Goal: Information Seeking & Learning: Check status

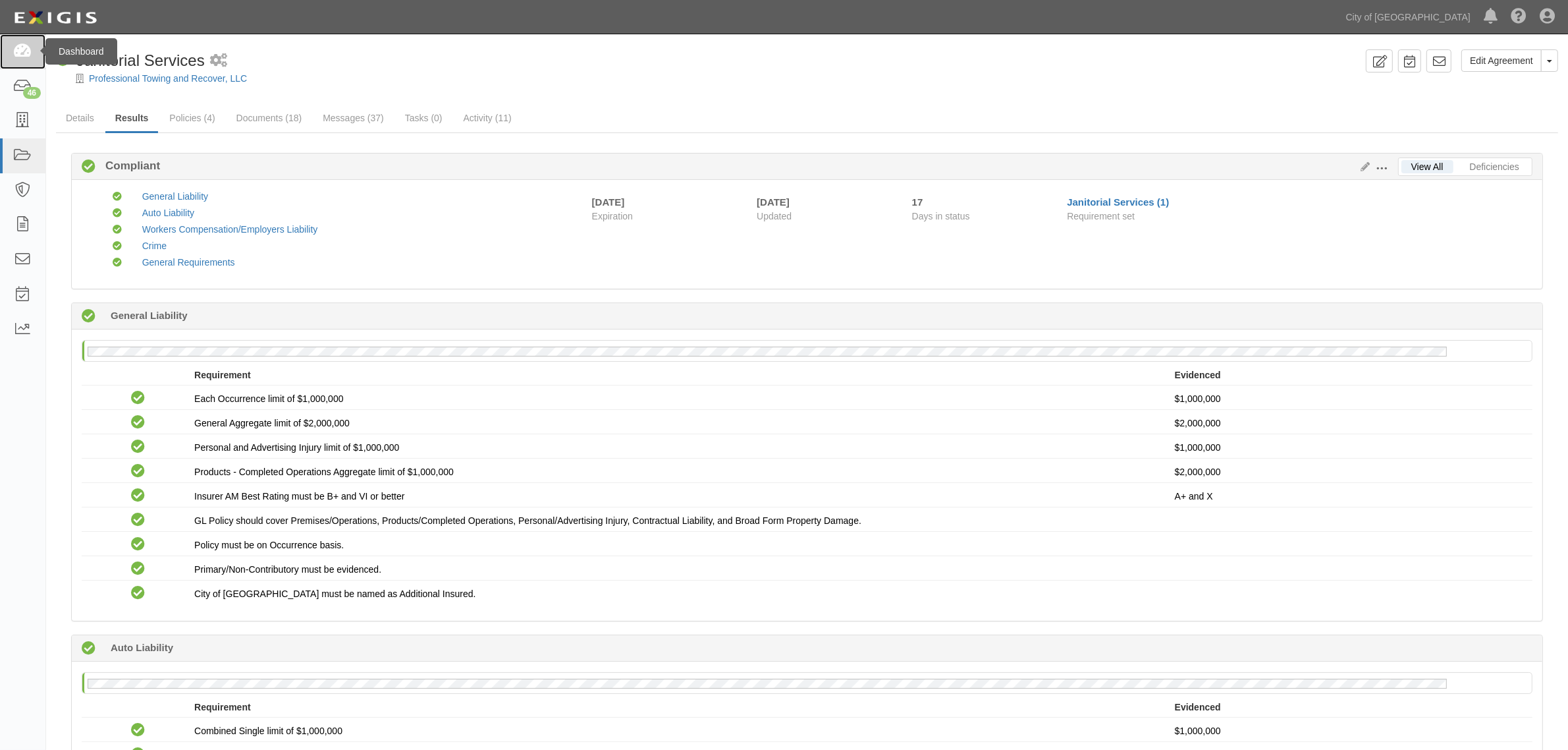
click at [25, 53] on icon at bounding box center [22, 51] width 18 height 15
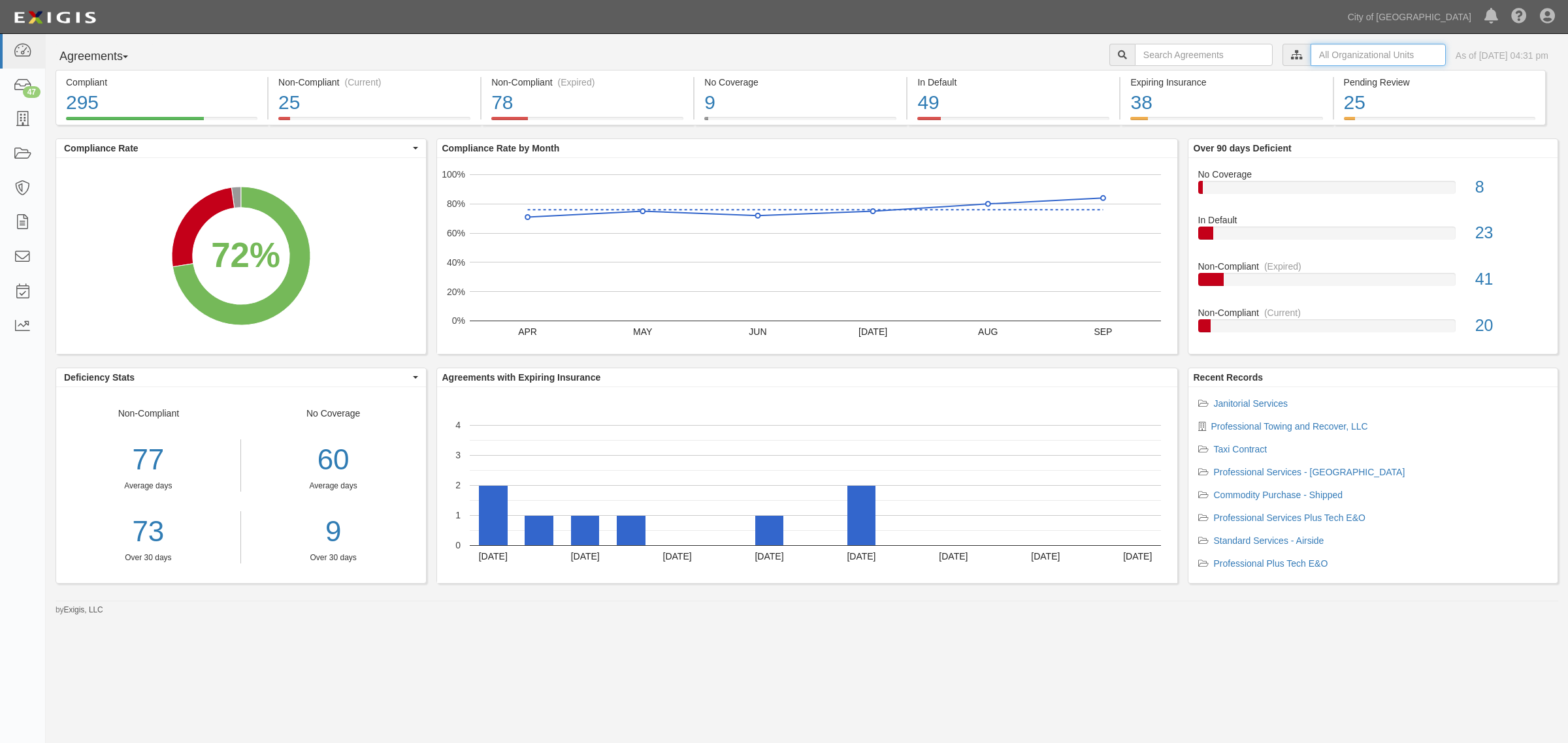
click at [1314, 56] on input "text" at bounding box center [1377, 54] width 135 height 22
click at [1161, 72] on label "City of [GEOGRAPHIC_DATA], Aviation Department" at bounding box center [1264, 77] width 227 height 13
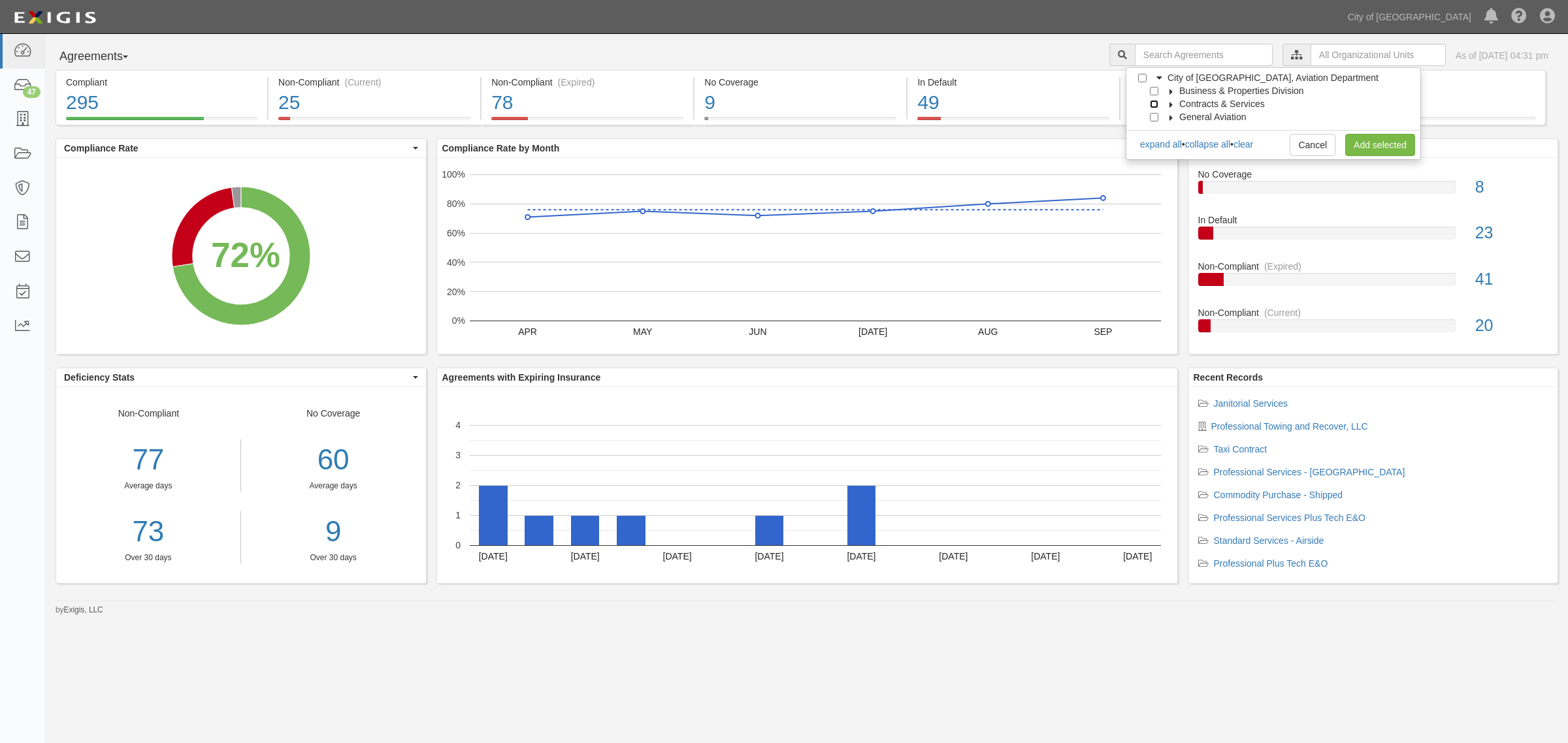
click at [1153, 103] on input "Contracts & Services" at bounding box center [1154, 104] width 9 height 9
checkbox input "true"
click at [1375, 145] on link "Add selected" at bounding box center [1379, 144] width 70 height 22
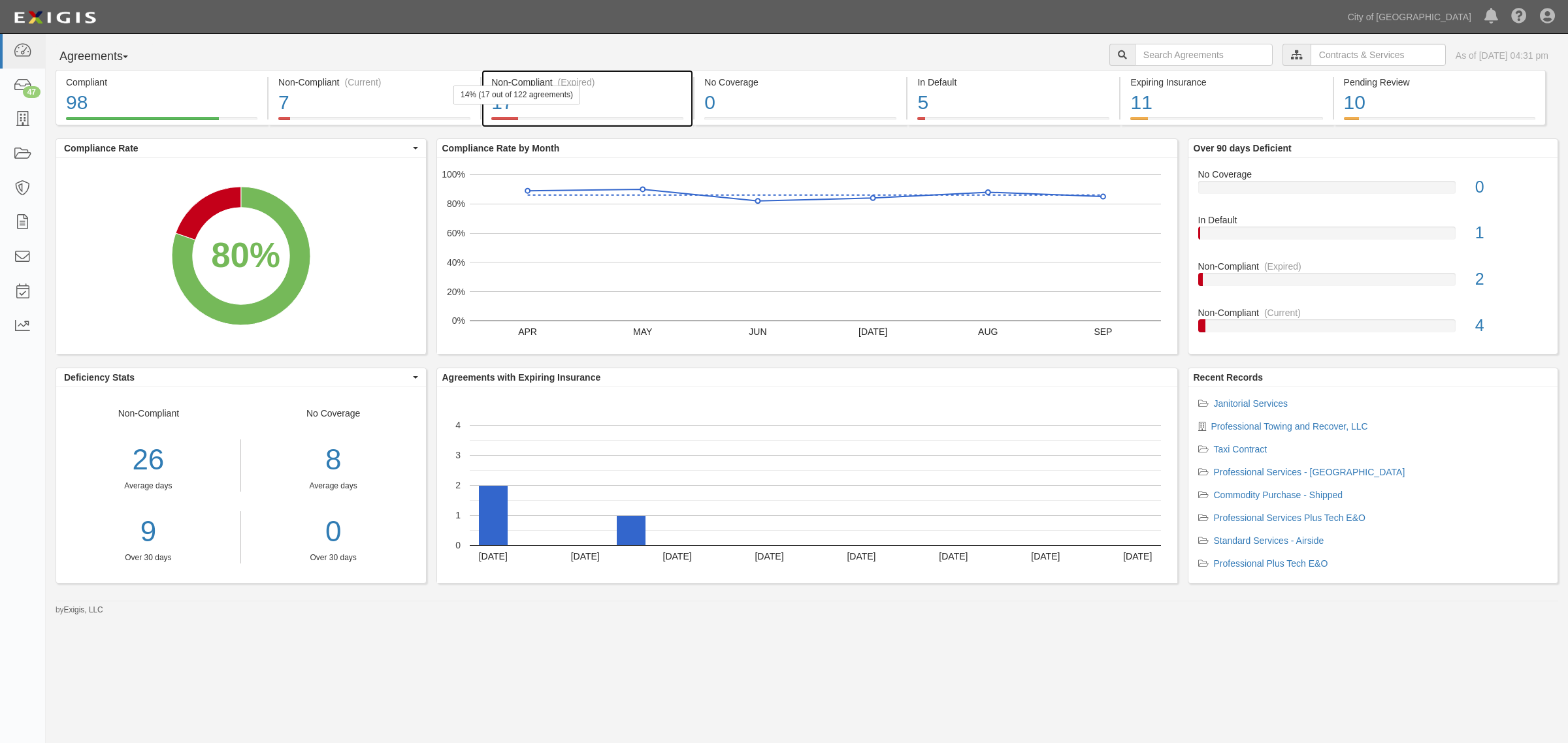
click at [598, 78] on div "Non-Compliant (Expired)" at bounding box center [587, 82] width 192 height 13
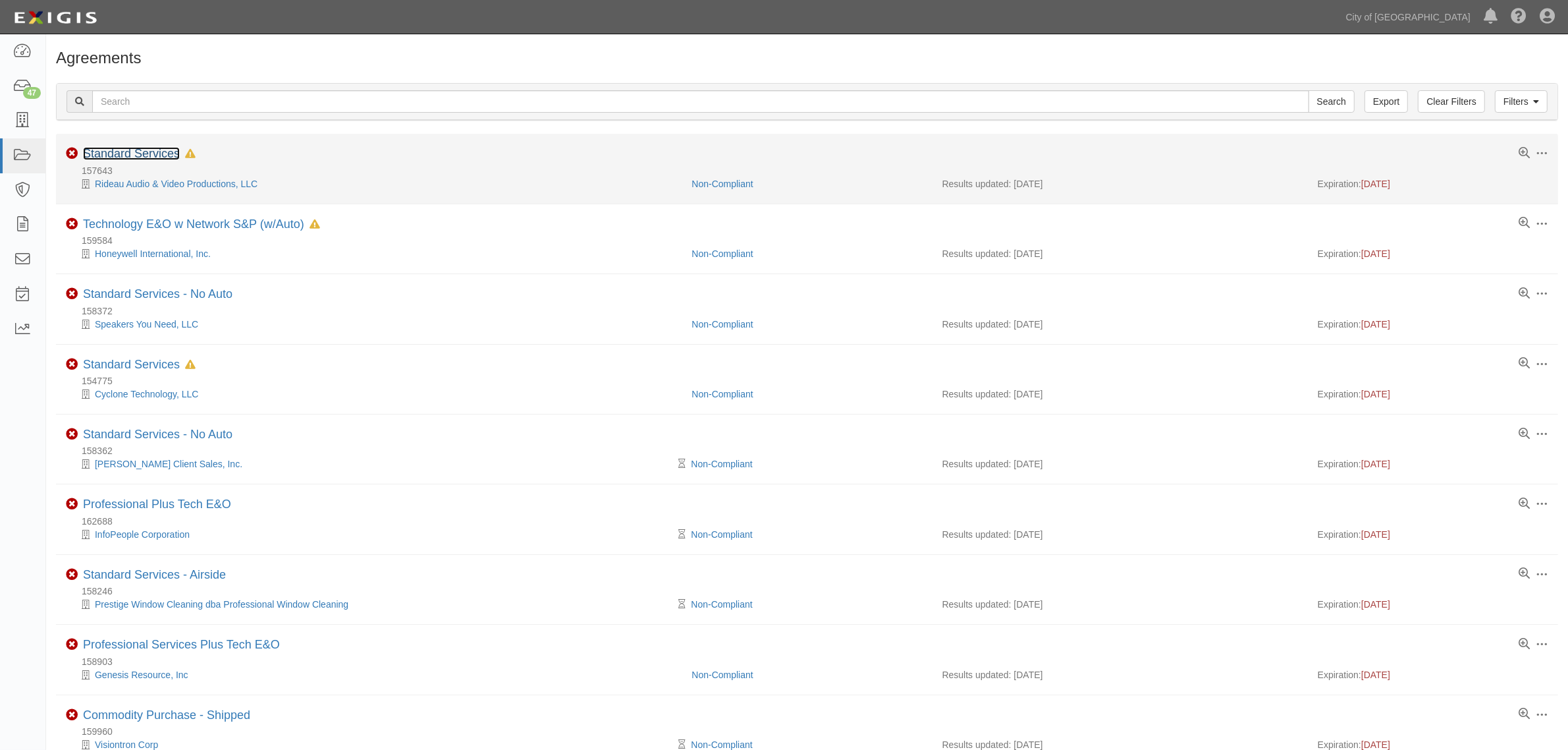
click at [140, 156] on link "Standard Services" at bounding box center [131, 153] width 97 height 13
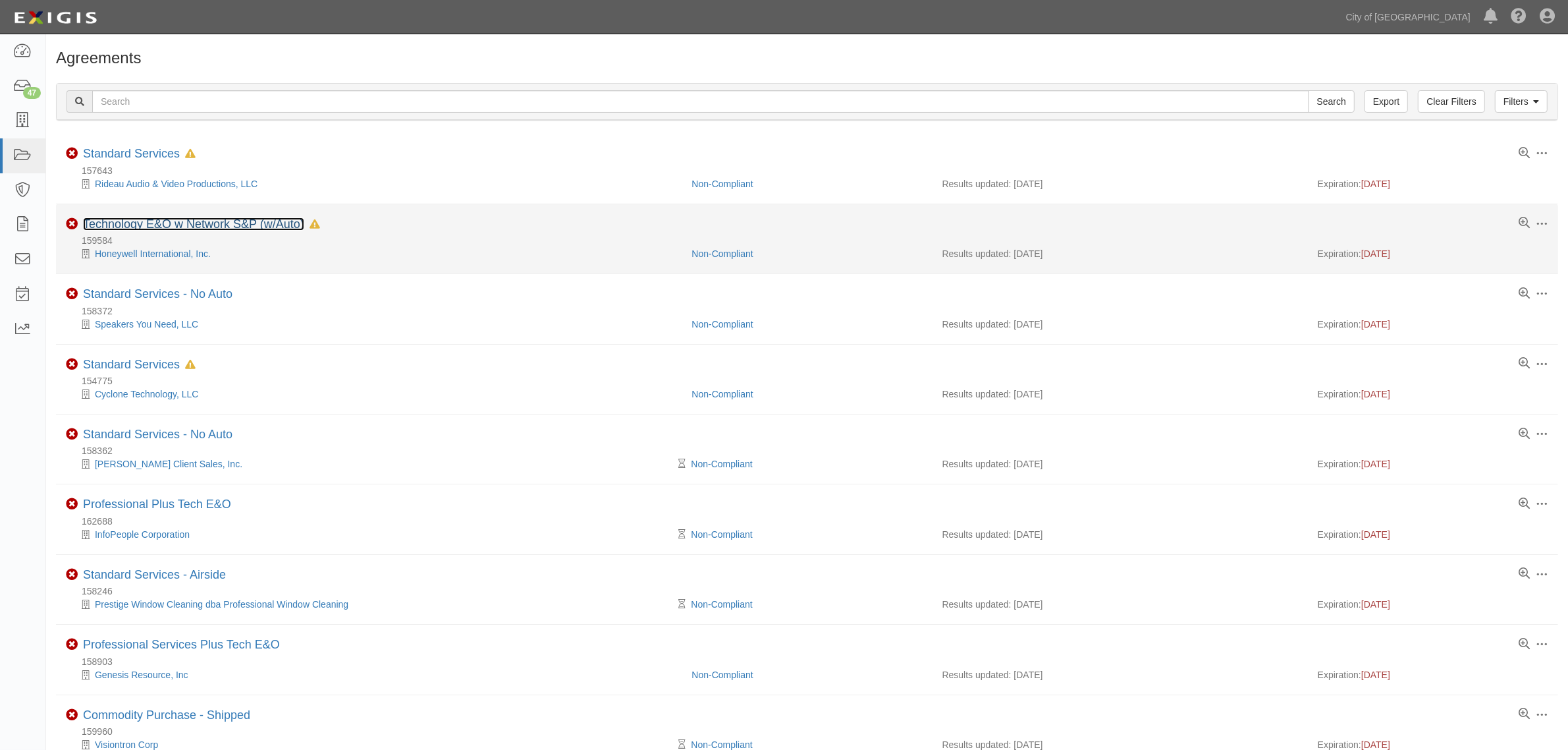
click at [187, 222] on link "Technology E&O w Network S&P (w/Auto)" at bounding box center [193, 223] width 221 height 13
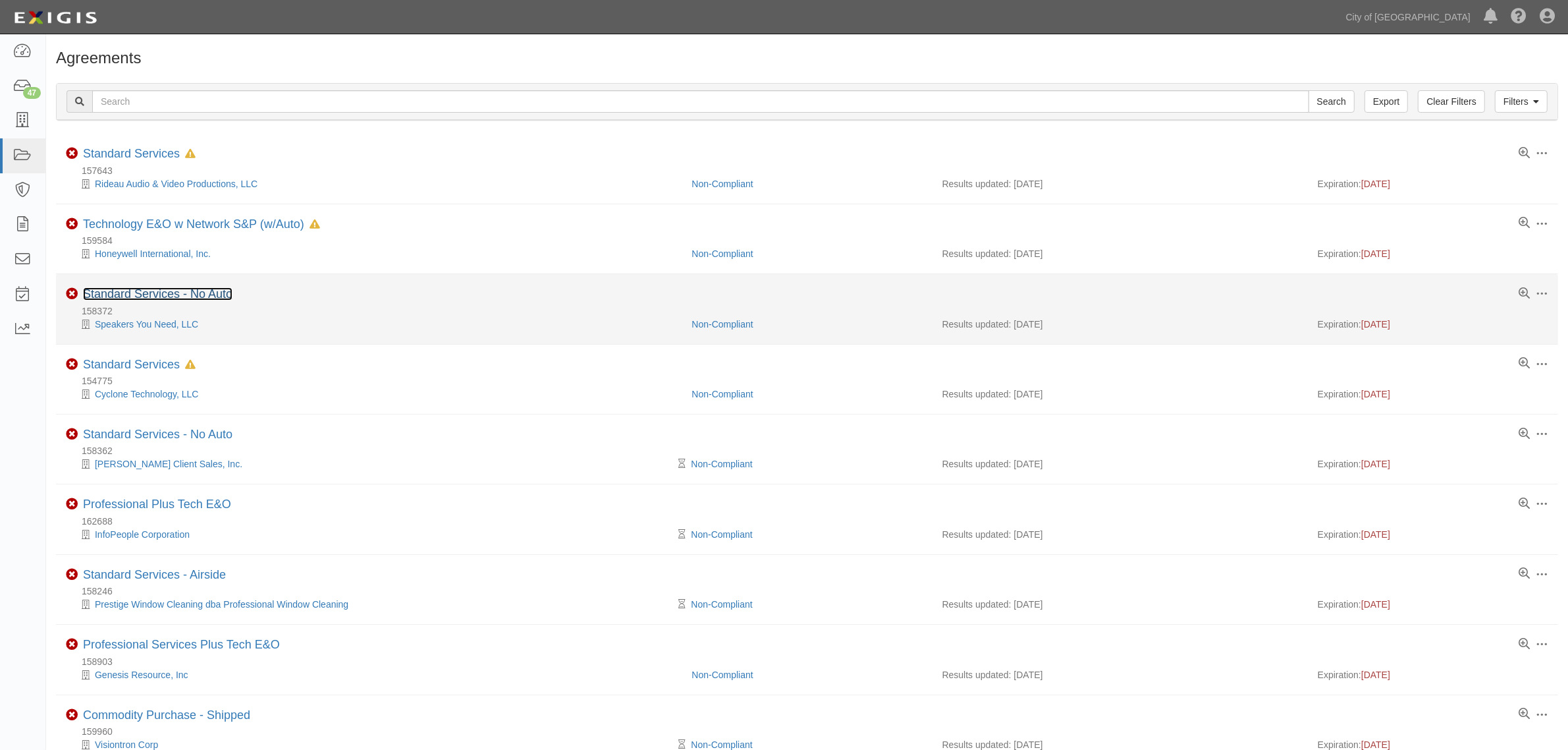
click at [149, 290] on link "Standard Services - No Auto" at bounding box center [157, 293] width 150 height 13
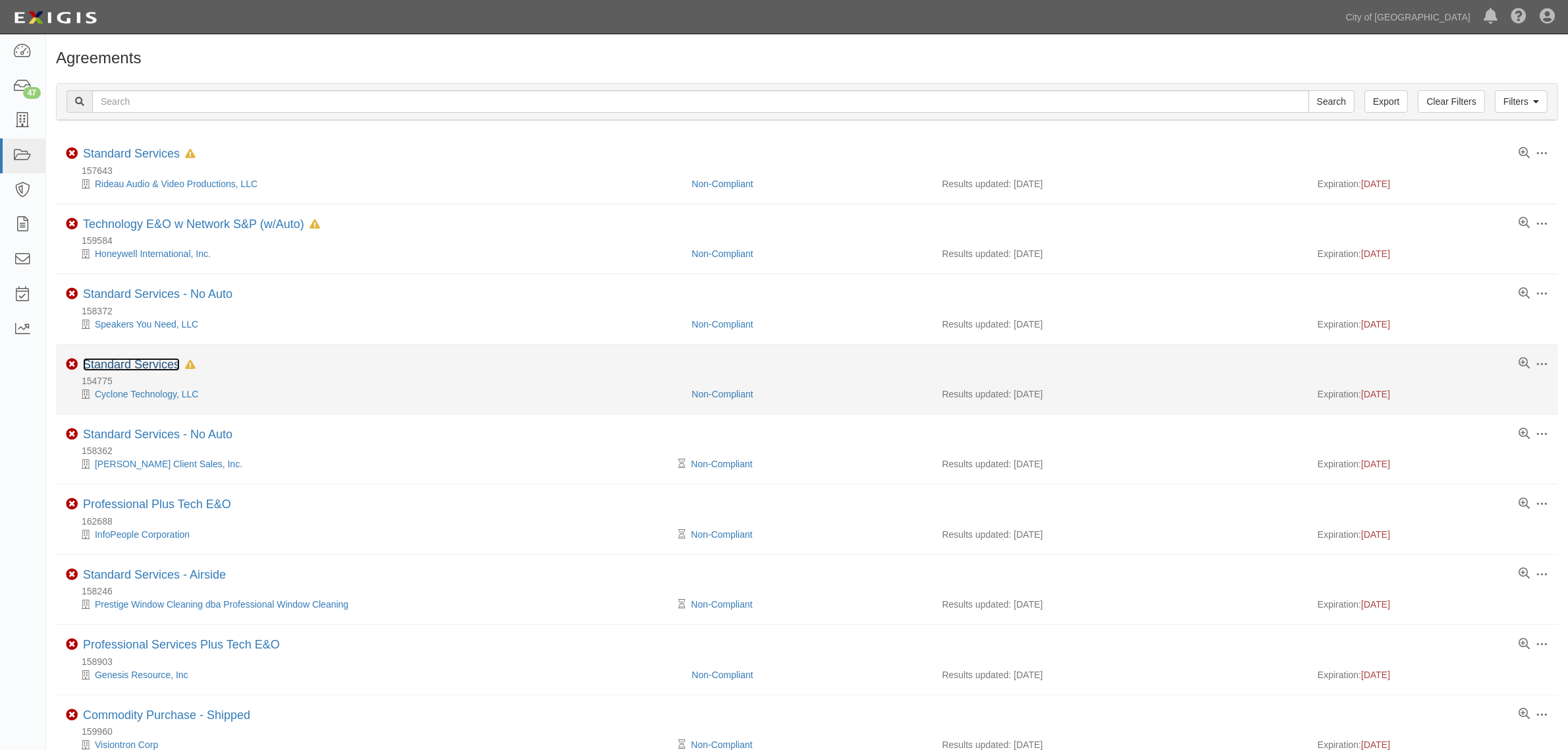
click at [153, 363] on link "Standard Services" at bounding box center [131, 364] width 97 height 13
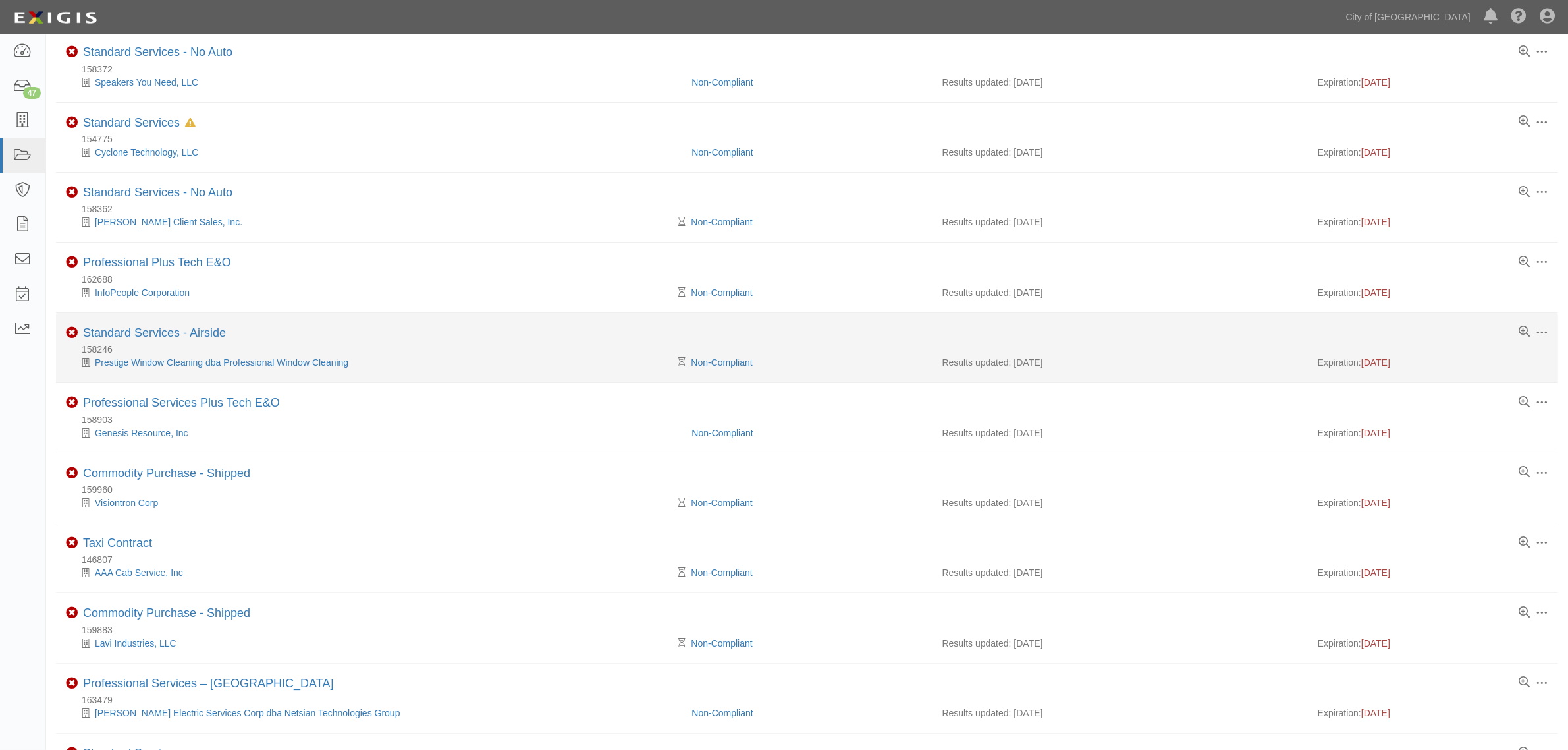
scroll to position [247, 0]
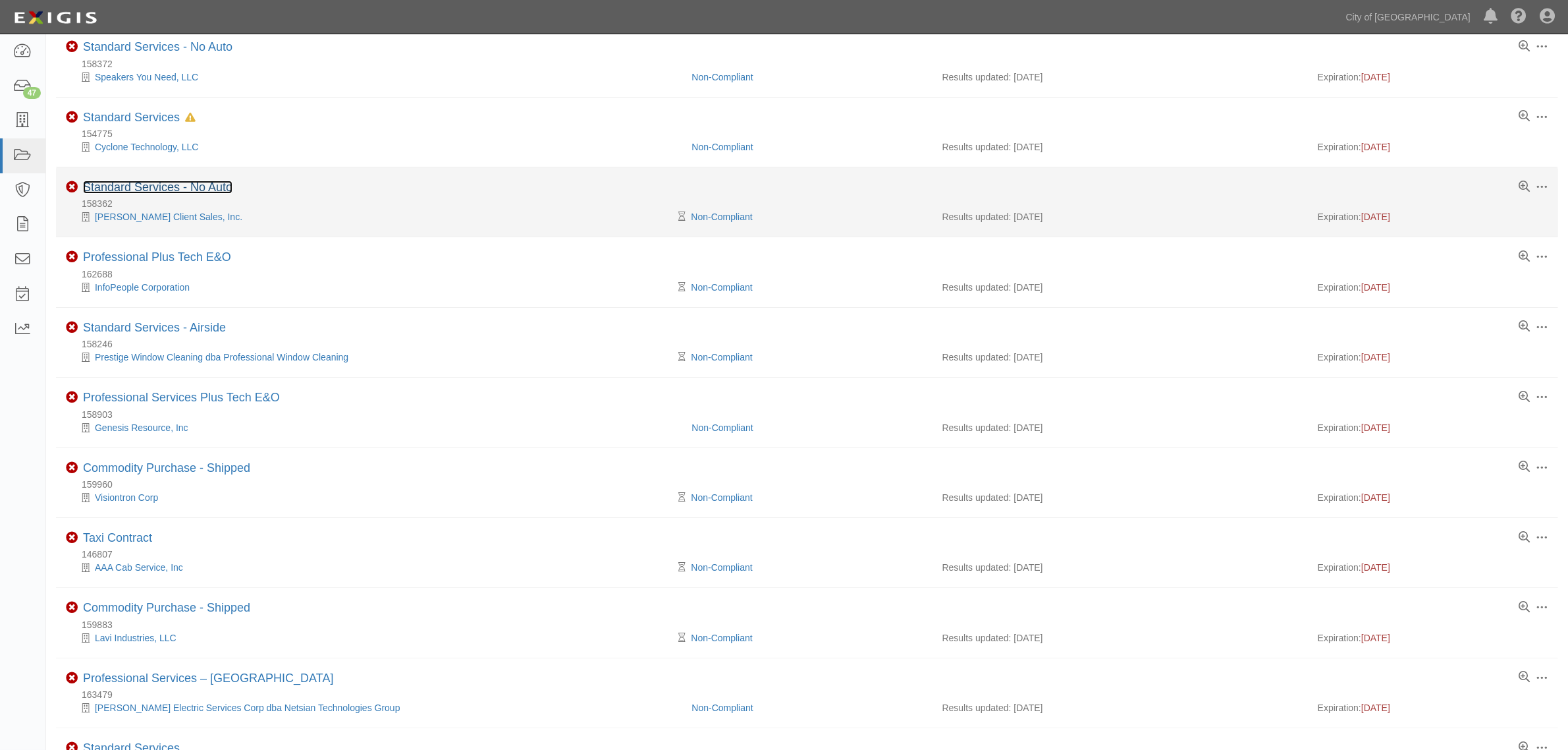
click at [145, 191] on link "Standard Services - No Auto" at bounding box center [157, 187] width 150 height 13
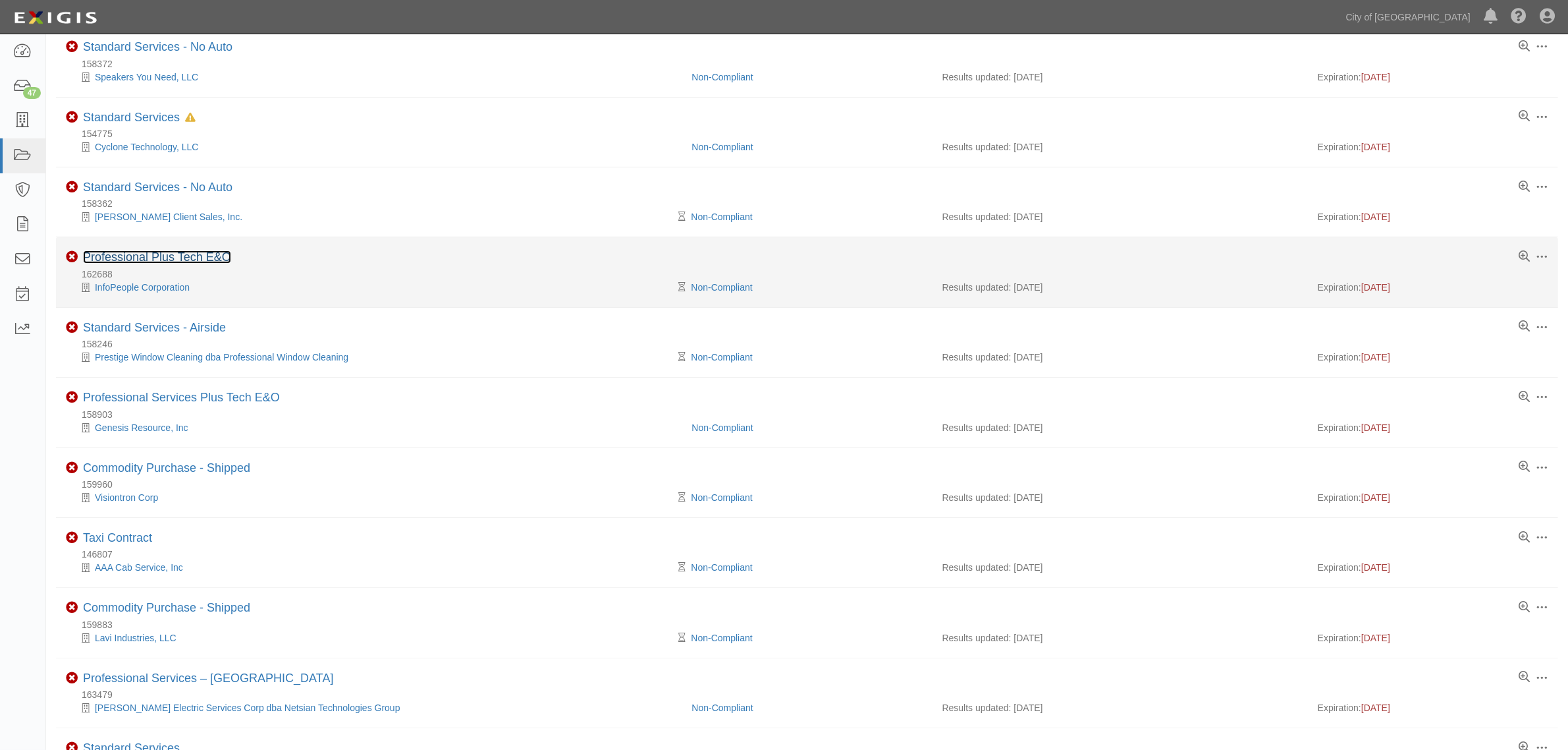
click at [143, 259] on link "Professional Plus Tech E&O" at bounding box center [157, 256] width 149 height 13
click at [156, 260] on link "Professional Plus Tech E&O" at bounding box center [157, 256] width 149 height 13
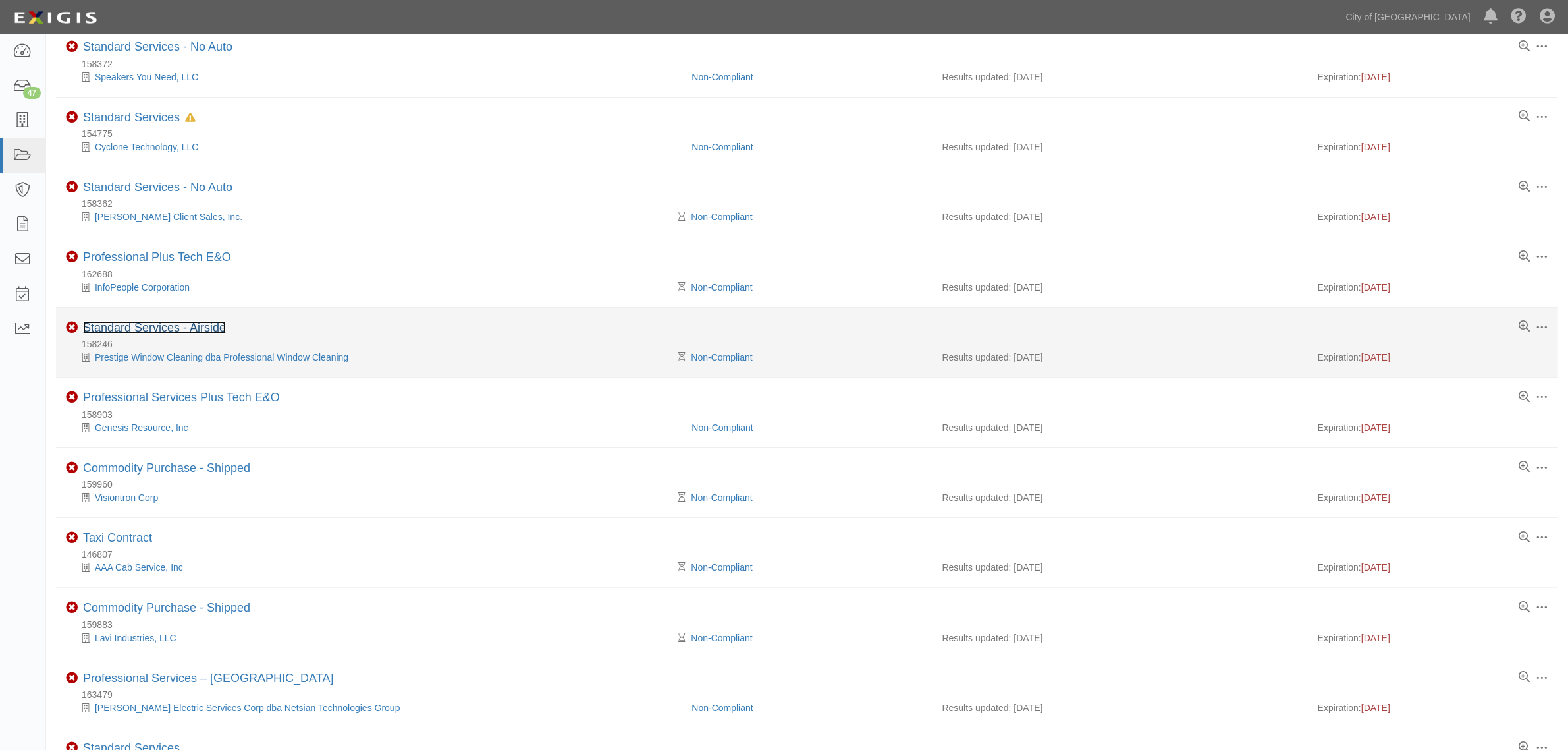
click at [165, 327] on link "Standard Services - Airside" at bounding box center [154, 327] width 143 height 13
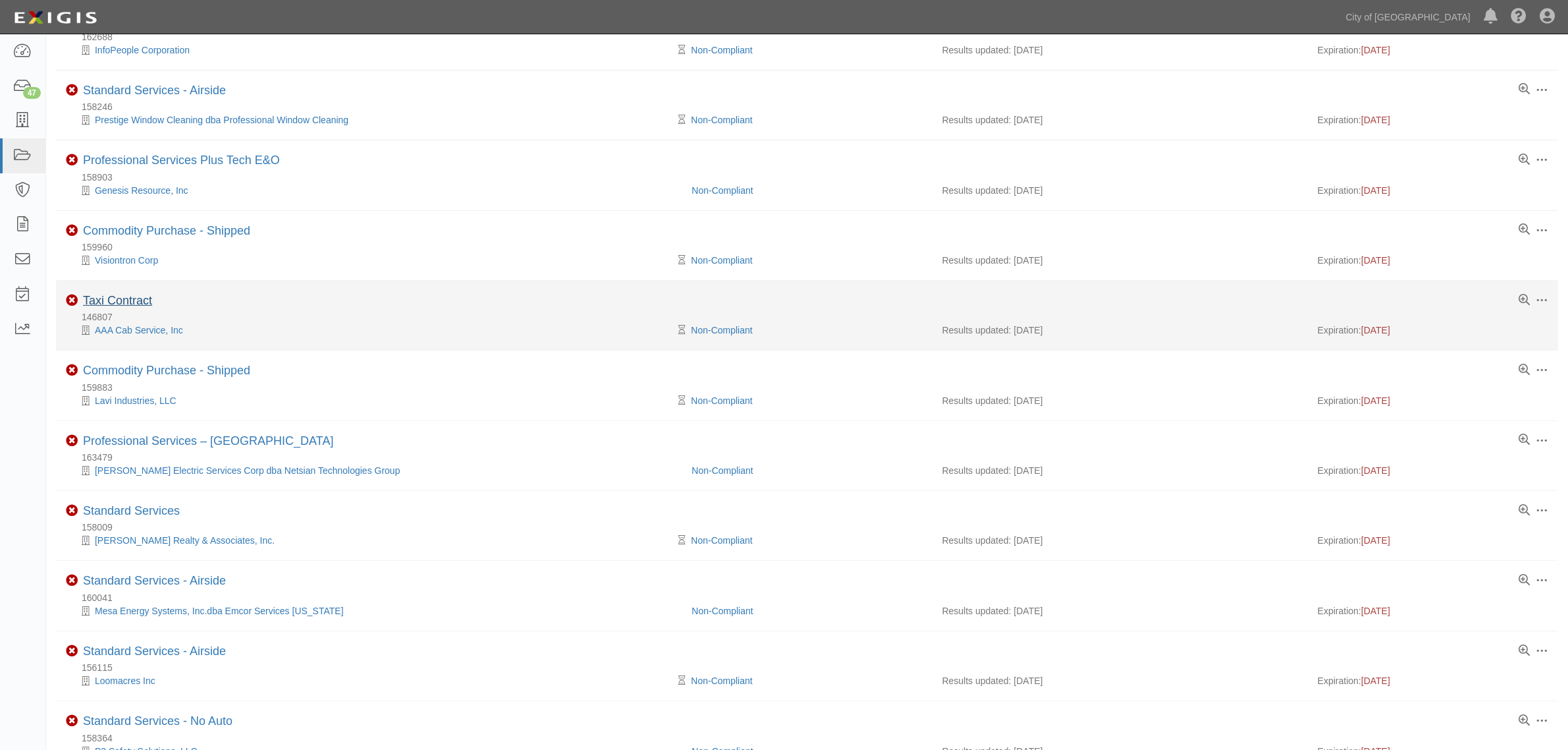
scroll to position [495, 0]
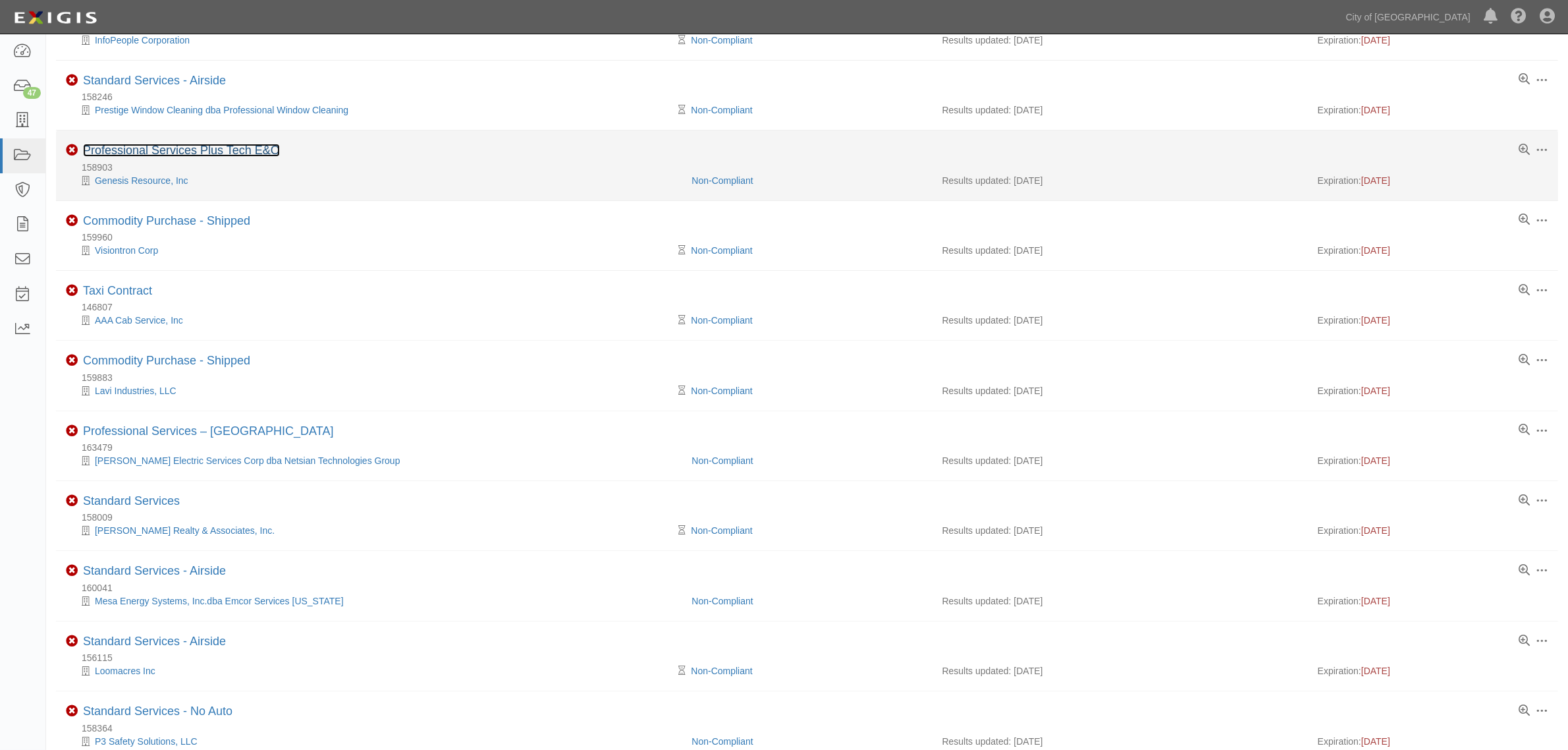
click at [153, 151] on link "Professional Services Plus Tech E&O" at bounding box center [181, 150] width 197 height 13
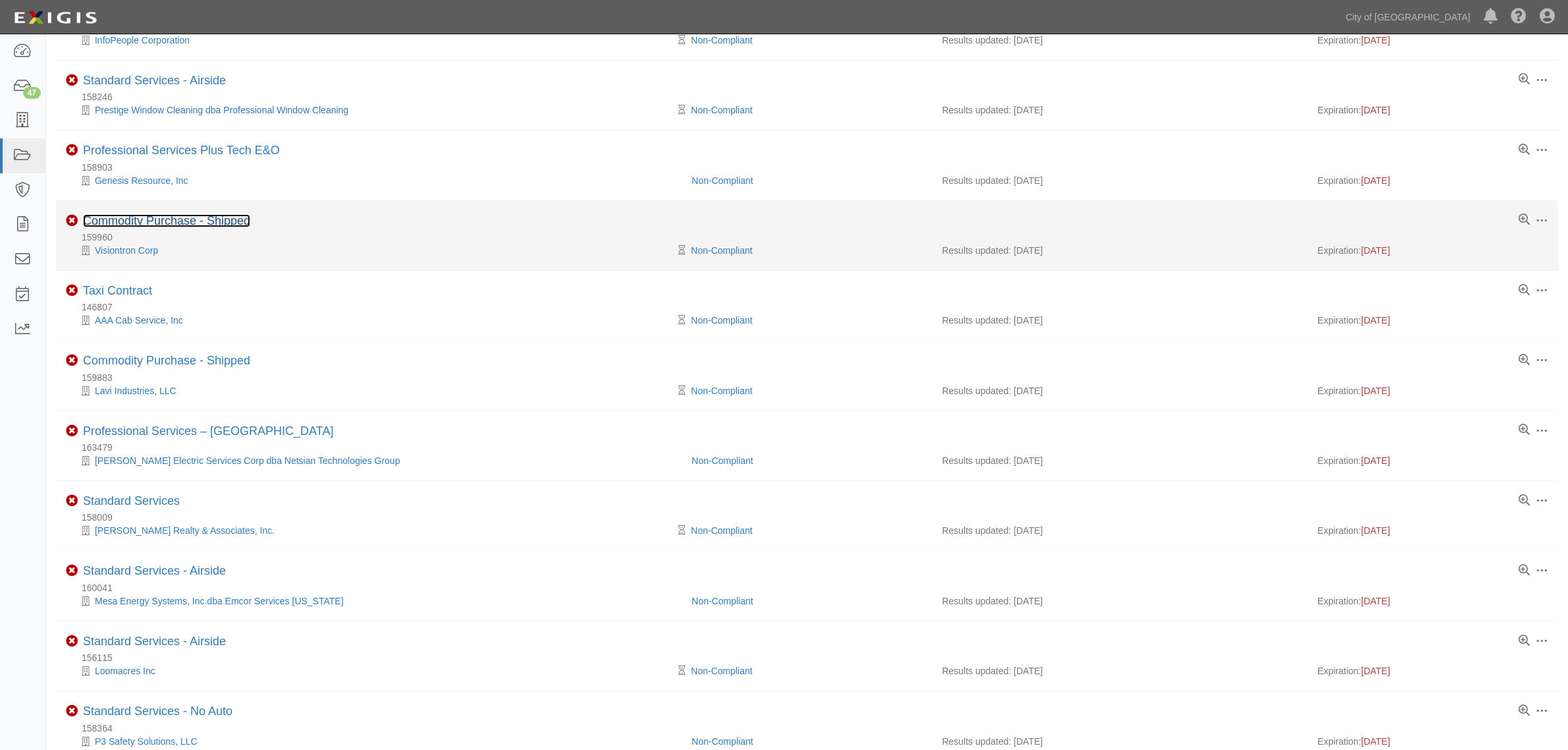
click at [149, 224] on link "Commodity Purchase - Shipped" at bounding box center [166, 220] width 167 height 13
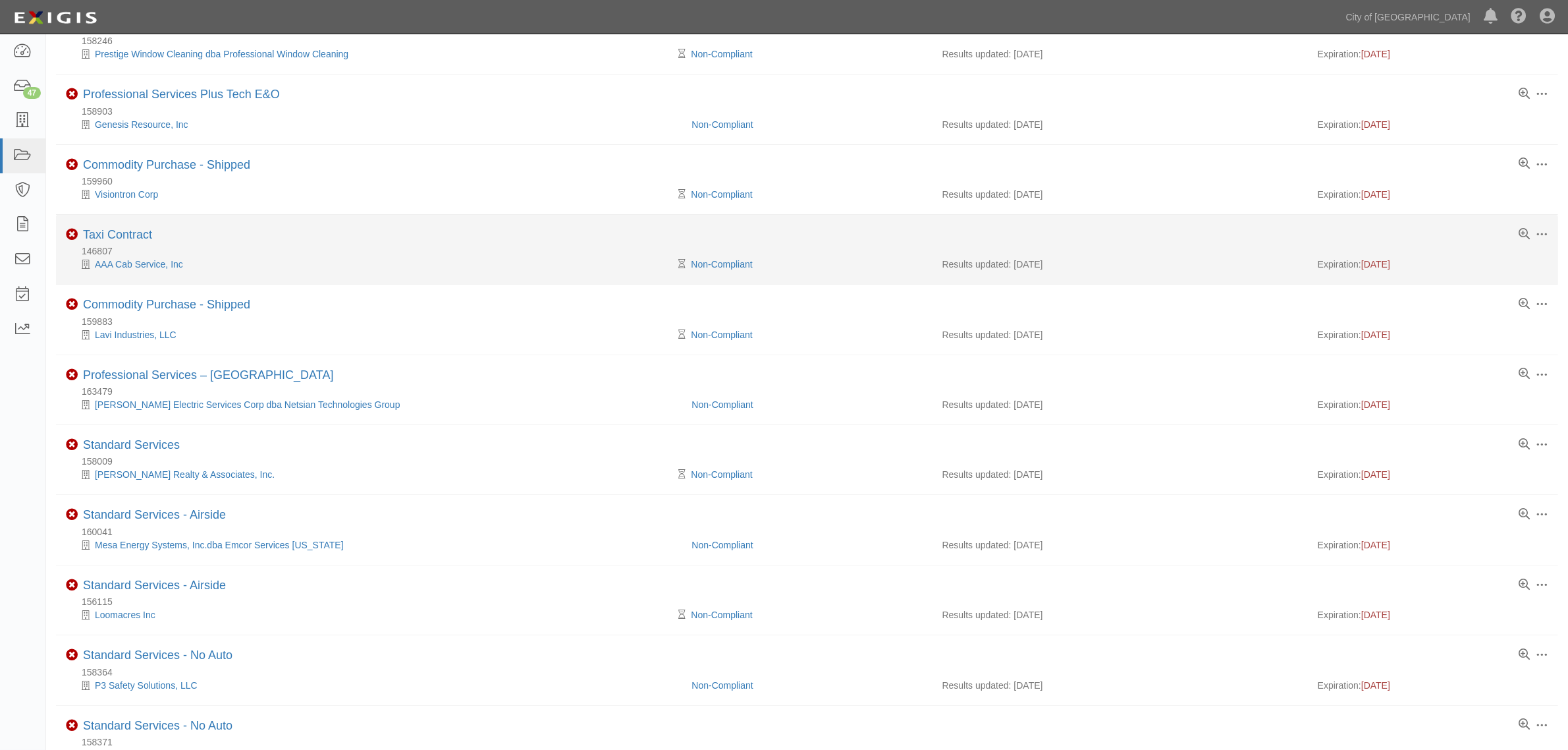
scroll to position [576, 0]
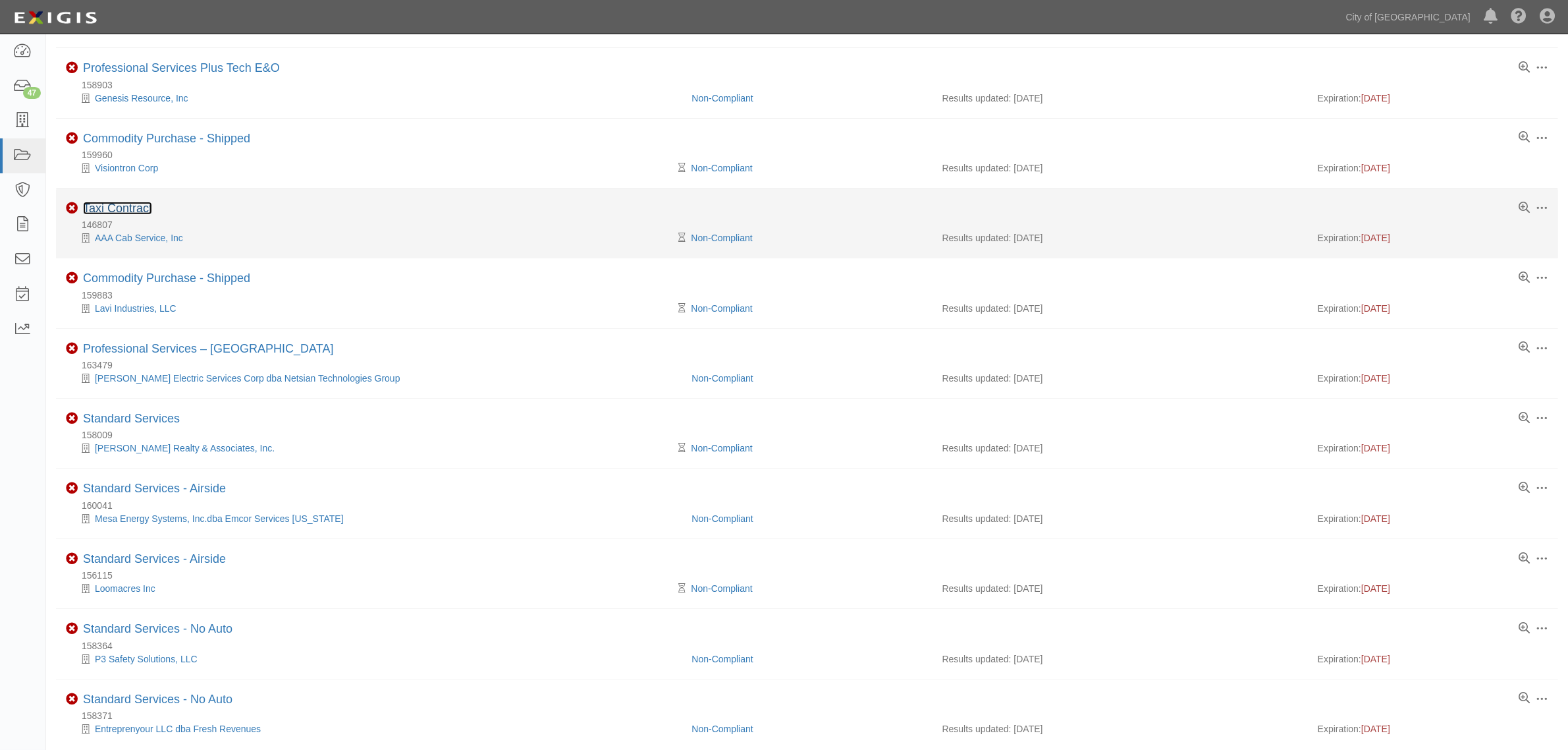
click at [124, 214] on link "Taxi Contract" at bounding box center [117, 207] width 69 height 13
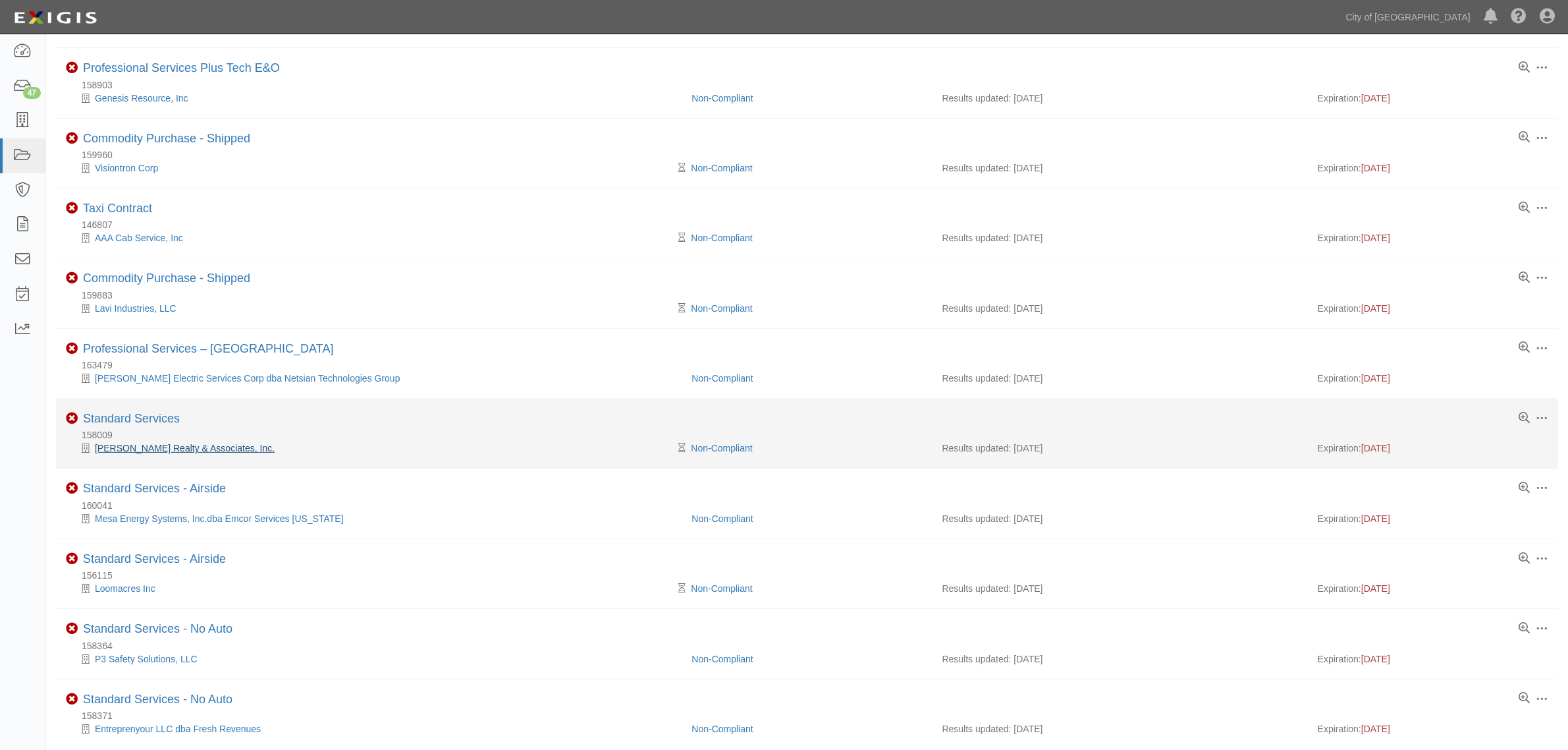
scroll to position [643, 0]
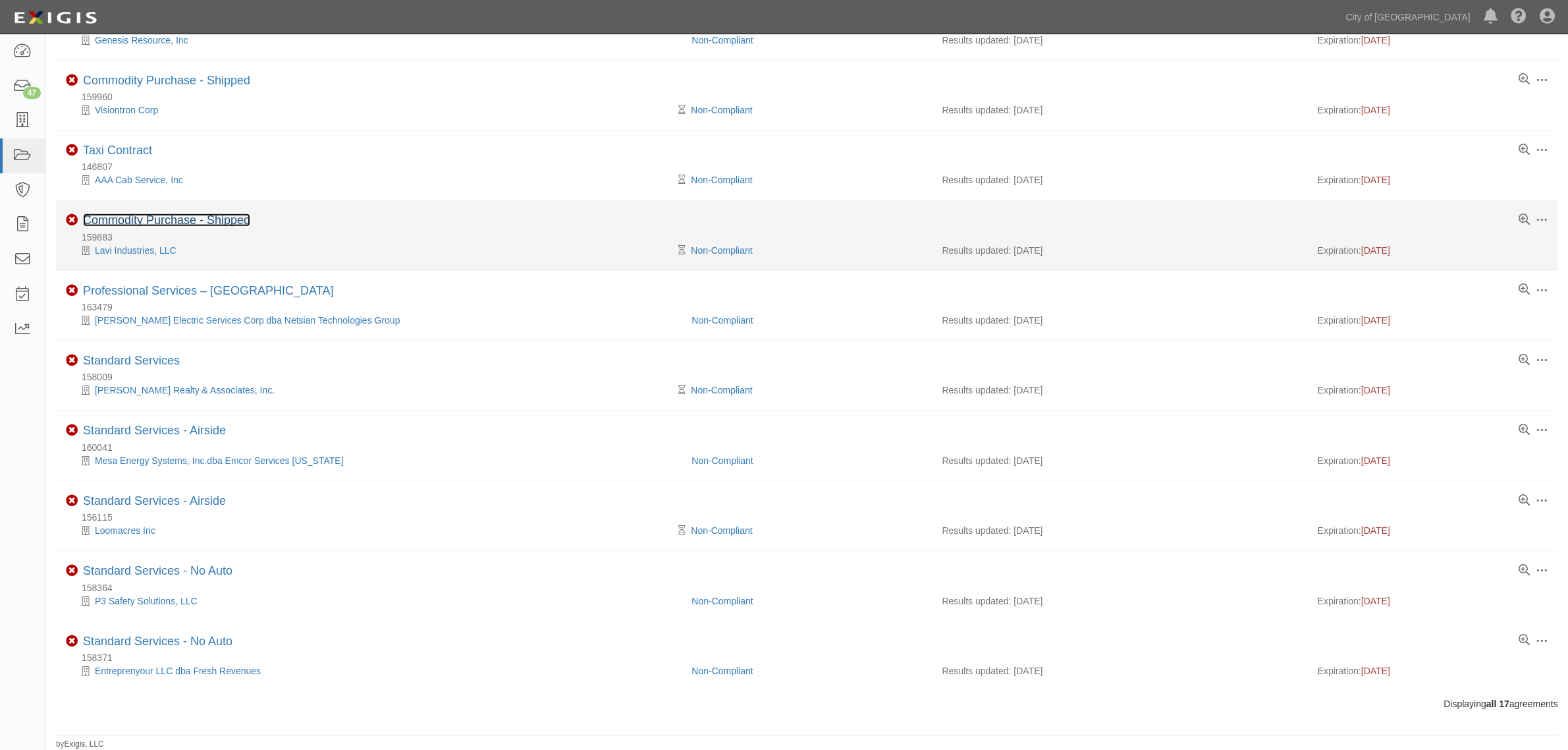
click at [108, 221] on link "Commodity Purchase - Shipped" at bounding box center [166, 219] width 167 height 13
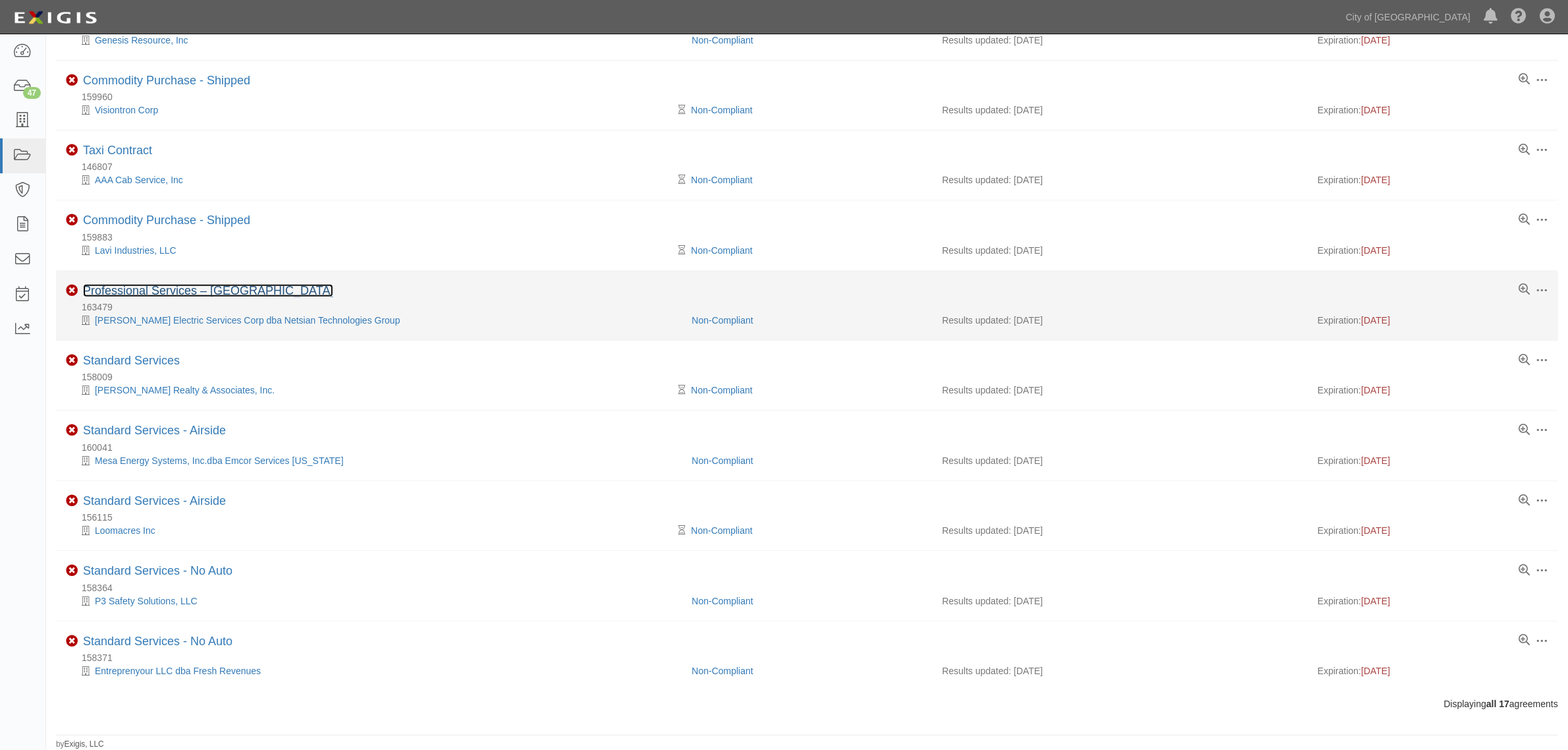
click at [149, 284] on link "Professional Services – Airside" at bounding box center [207, 290] width 250 height 13
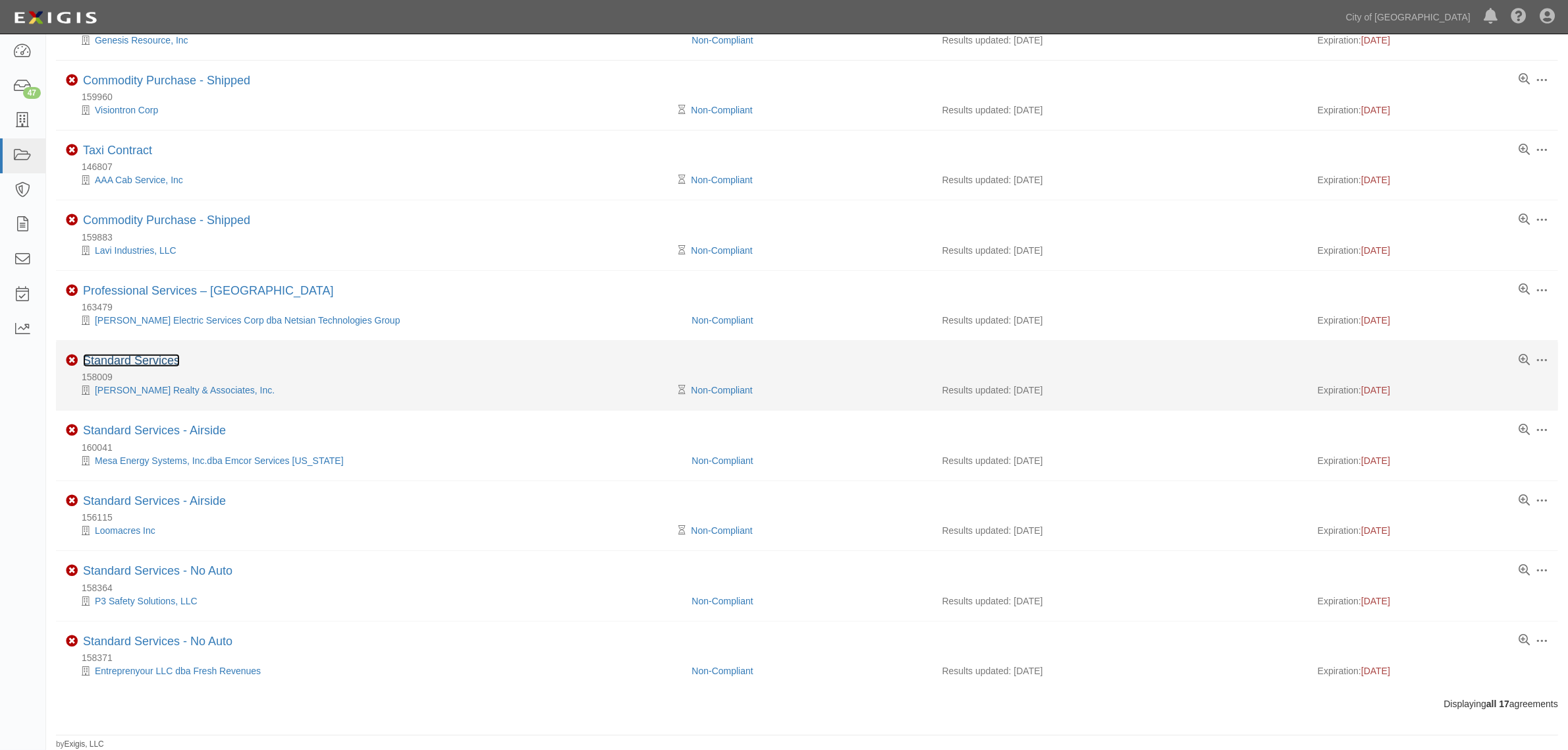
click at [161, 362] on link "Standard Services" at bounding box center [131, 360] width 97 height 13
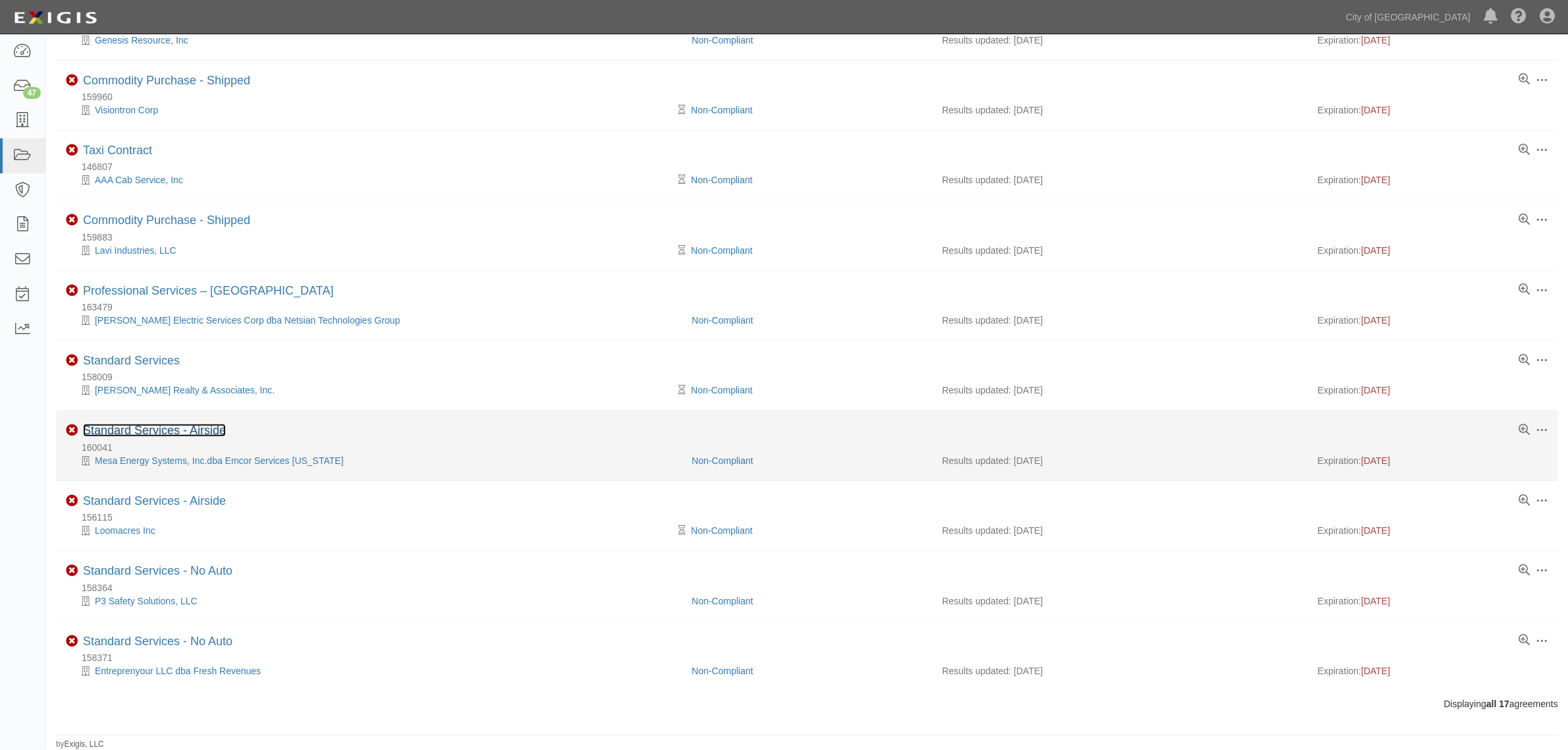
click at [155, 427] on link "Standard Services - Airside" at bounding box center [154, 430] width 143 height 13
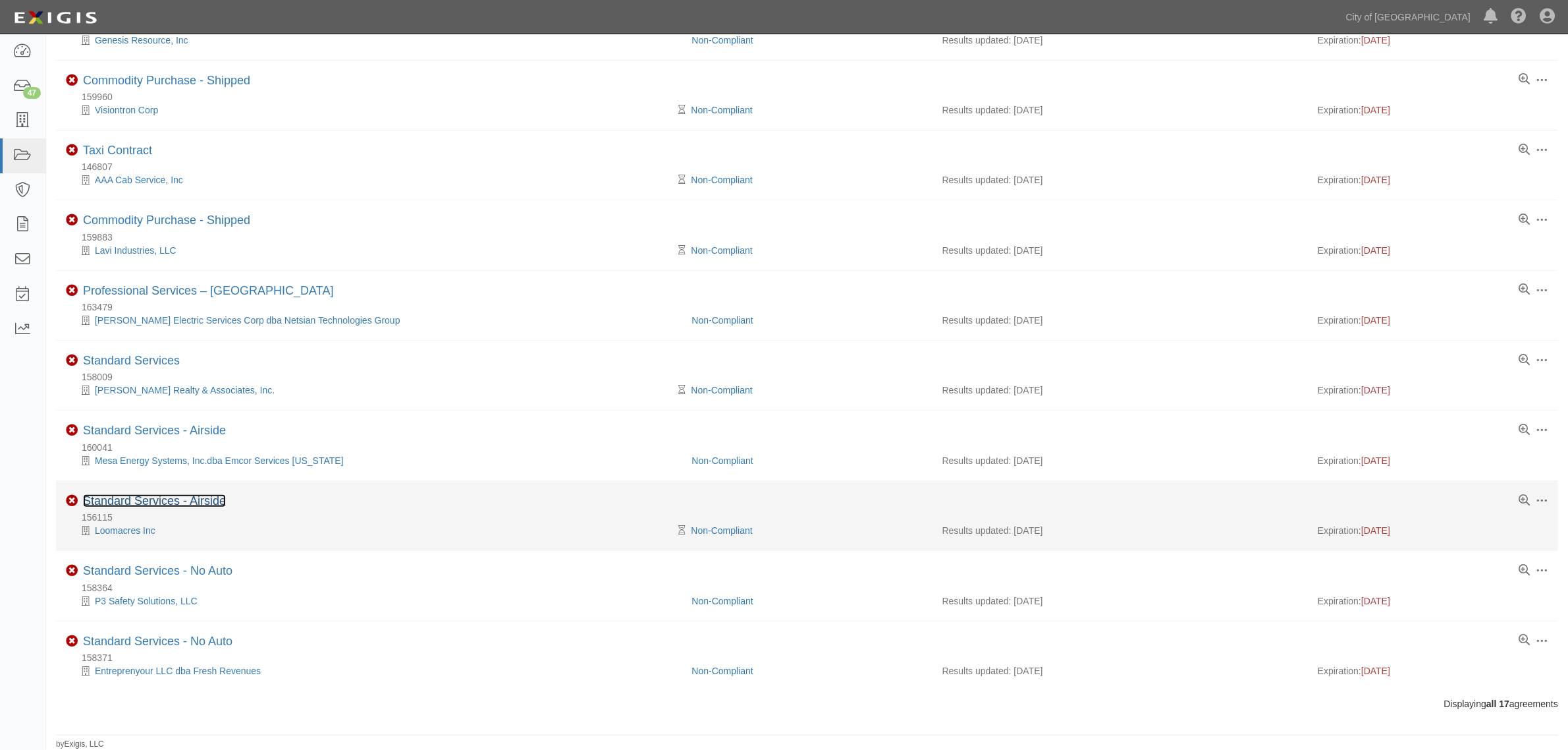
click at [147, 499] on link "Standard Services - Airside" at bounding box center [154, 501] width 143 height 13
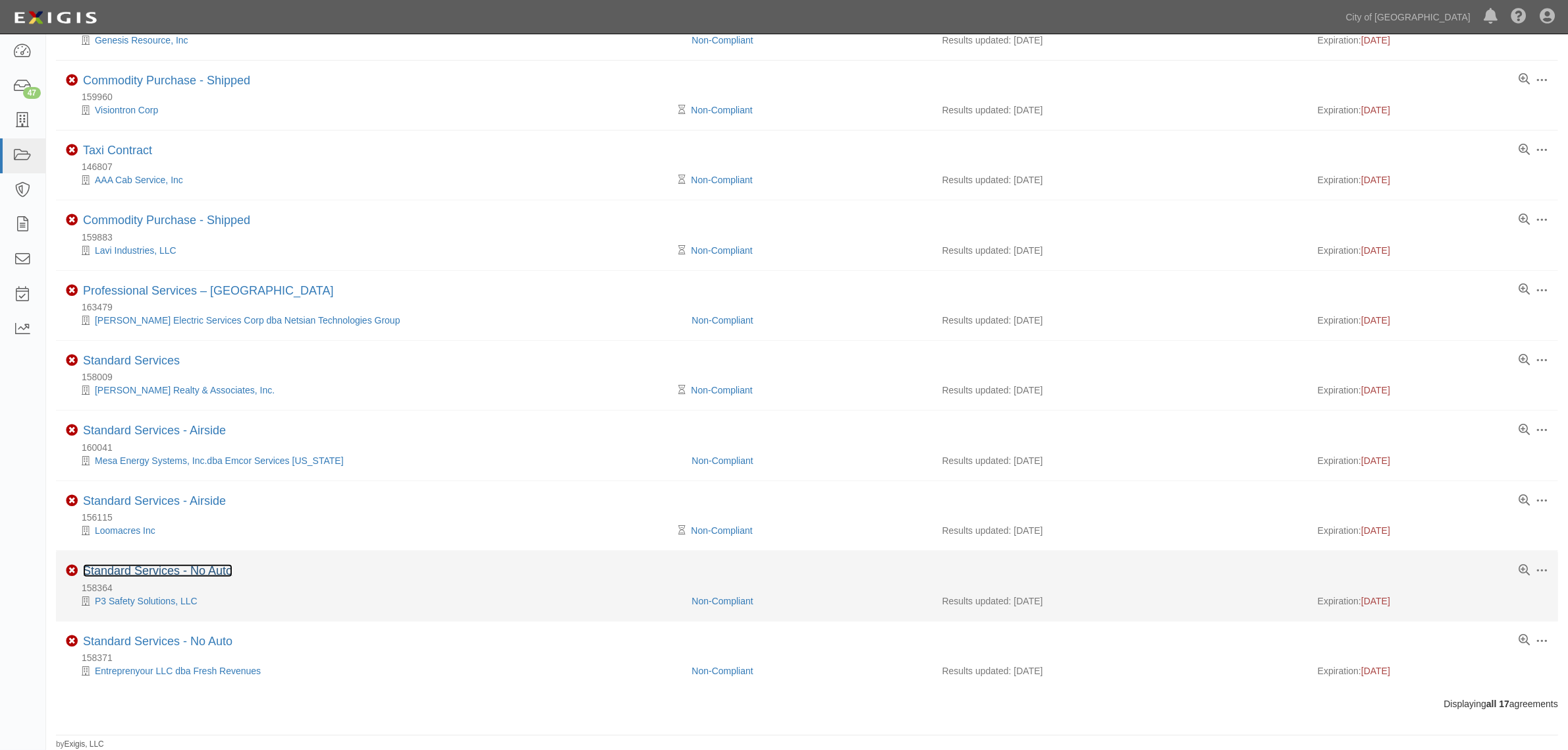
click at [153, 570] on link "Standard Services - No Auto" at bounding box center [157, 570] width 150 height 13
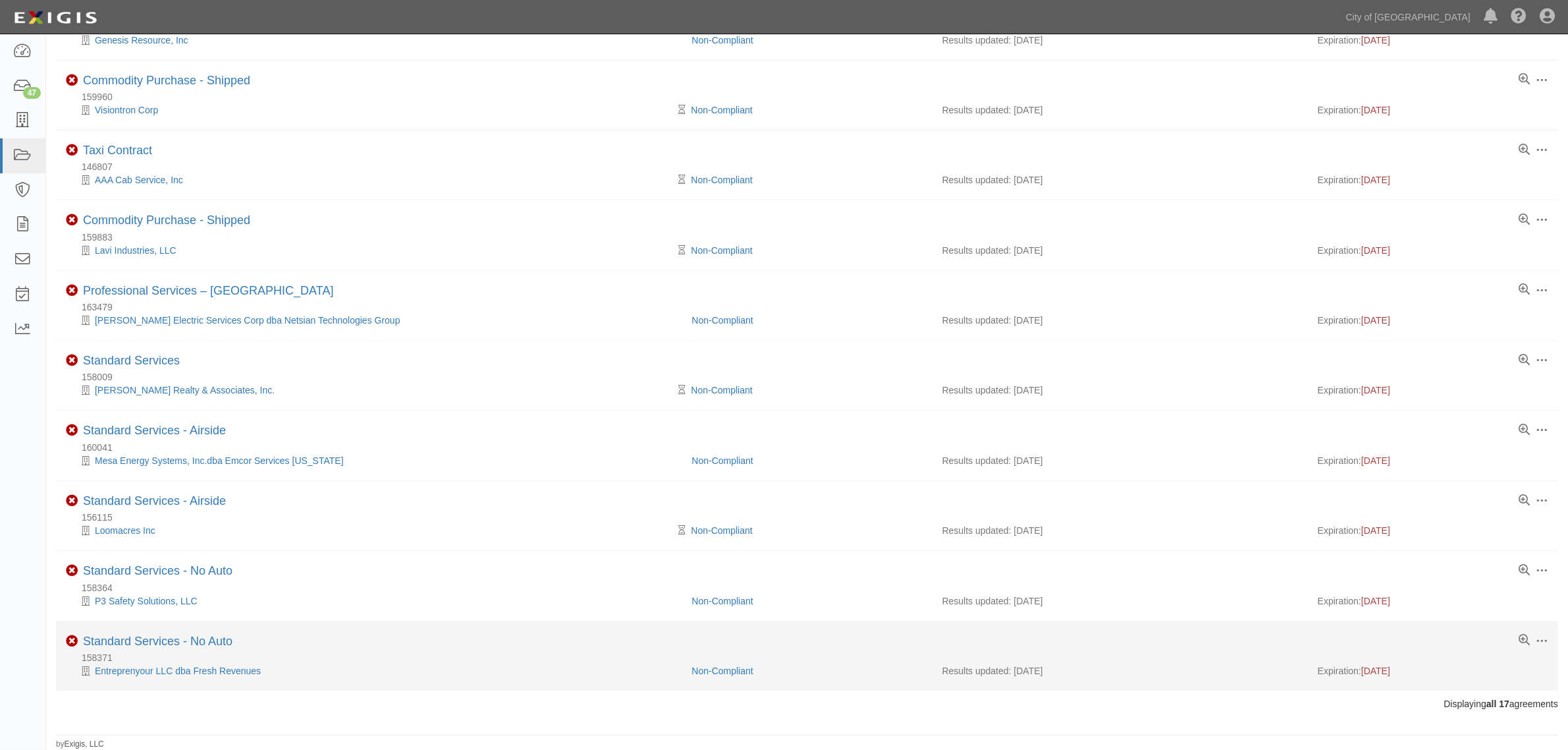
click at [165, 633] on li "Toggle Agreement Dropdown Edit Log activity Add task Send message Archive Non-C…" at bounding box center [806, 655] width 1502 height 69
click at [165, 640] on link "Standard Services - No Auto" at bounding box center [157, 640] width 150 height 13
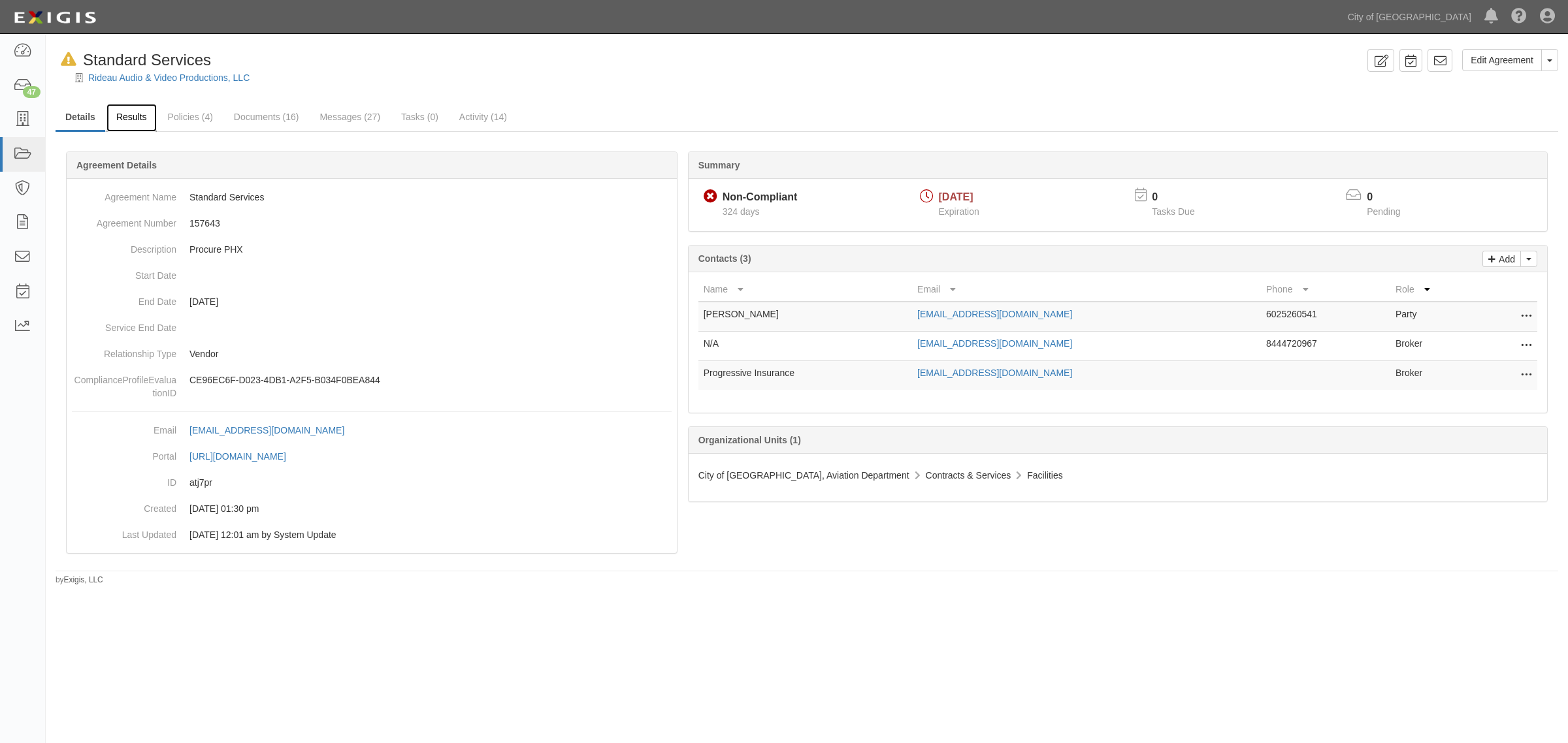
click at [130, 124] on link "Results" at bounding box center [131, 118] width 50 height 28
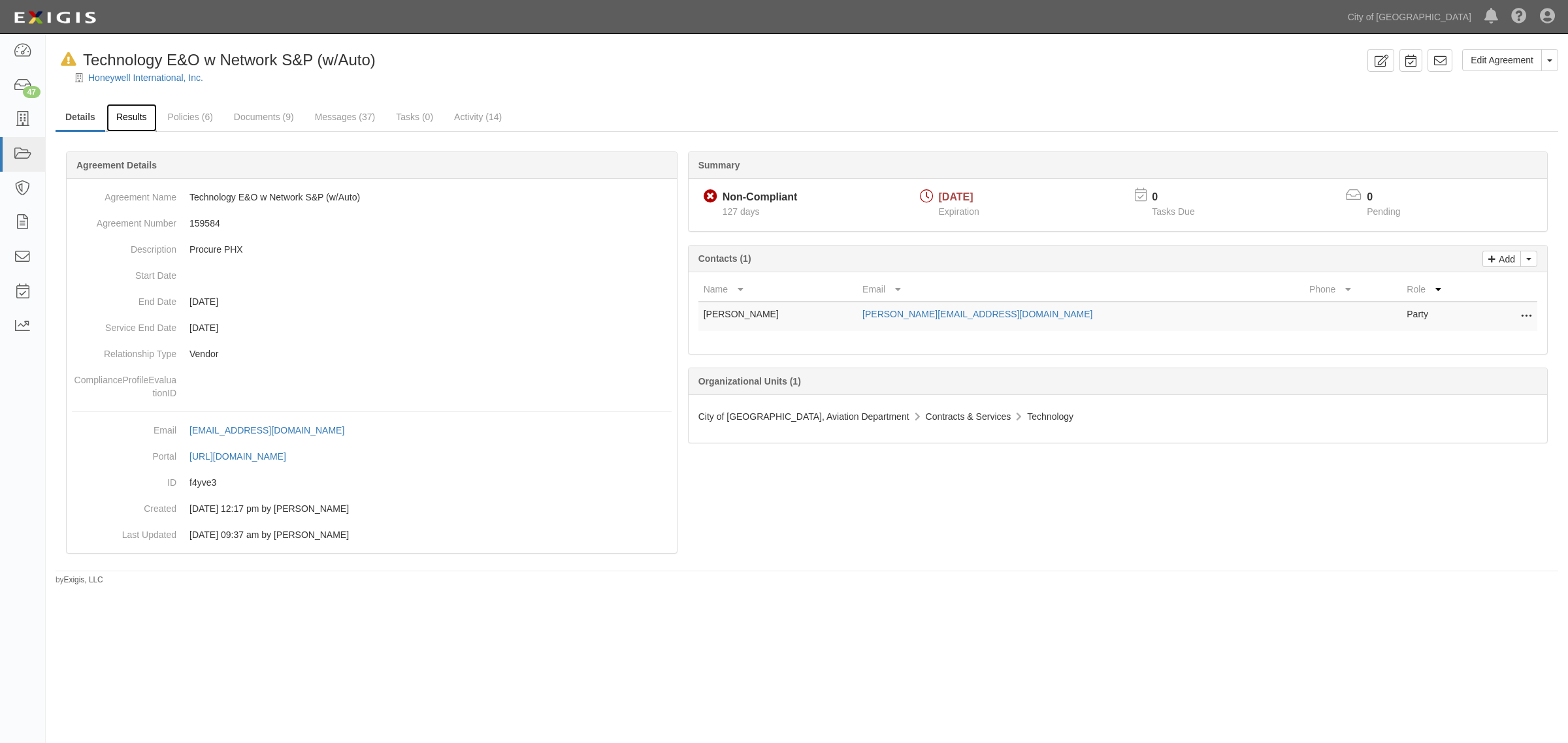
click at [137, 108] on link "Results" at bounding box center [131, 118] width 50 height 28
click at [127, 117] on link "Results" at bounding box center [131, 118] width 50 height 28
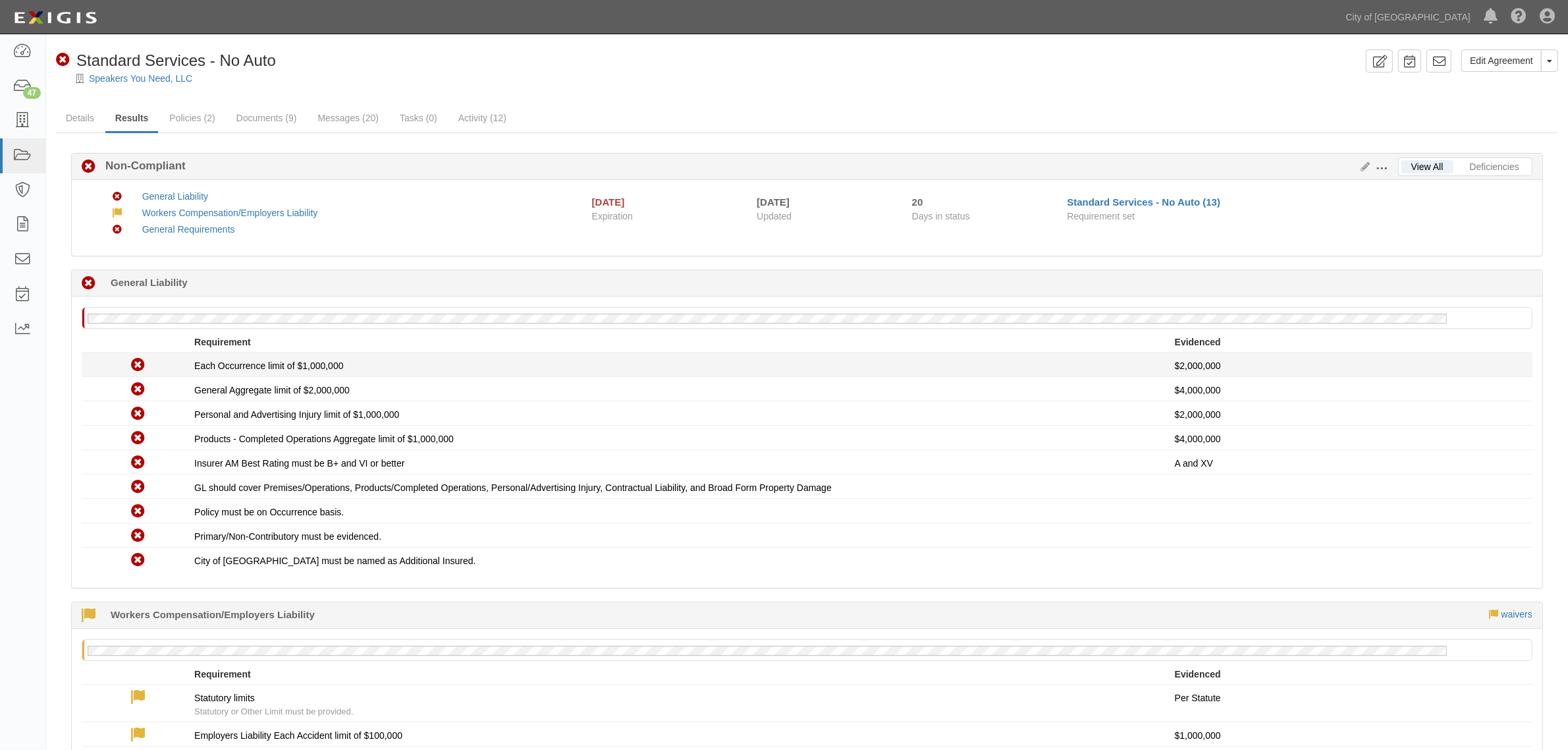
scroll to position [83, 0]
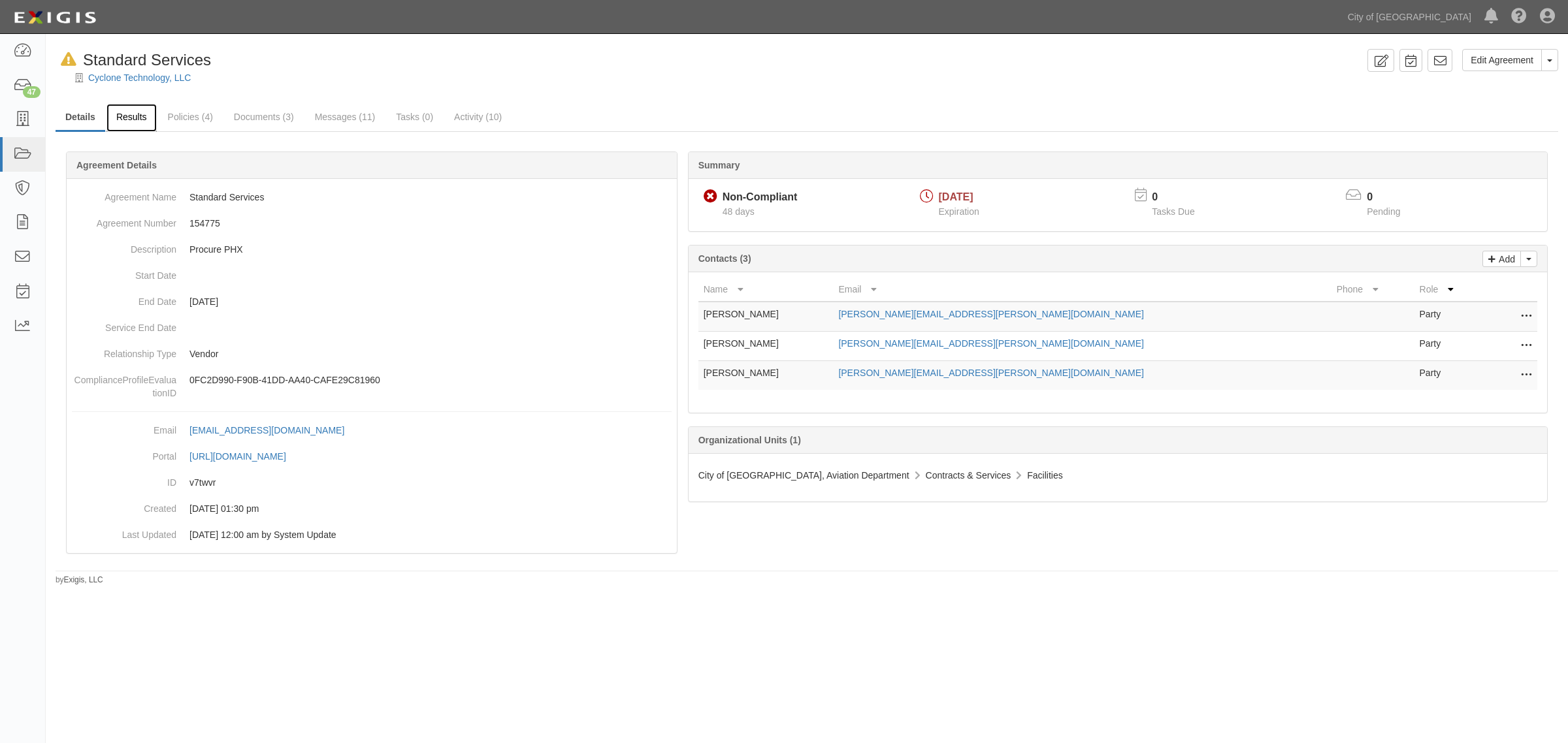
click at [133, 115] on link "Results" at bounding box center [131, 118] width 50 height 28
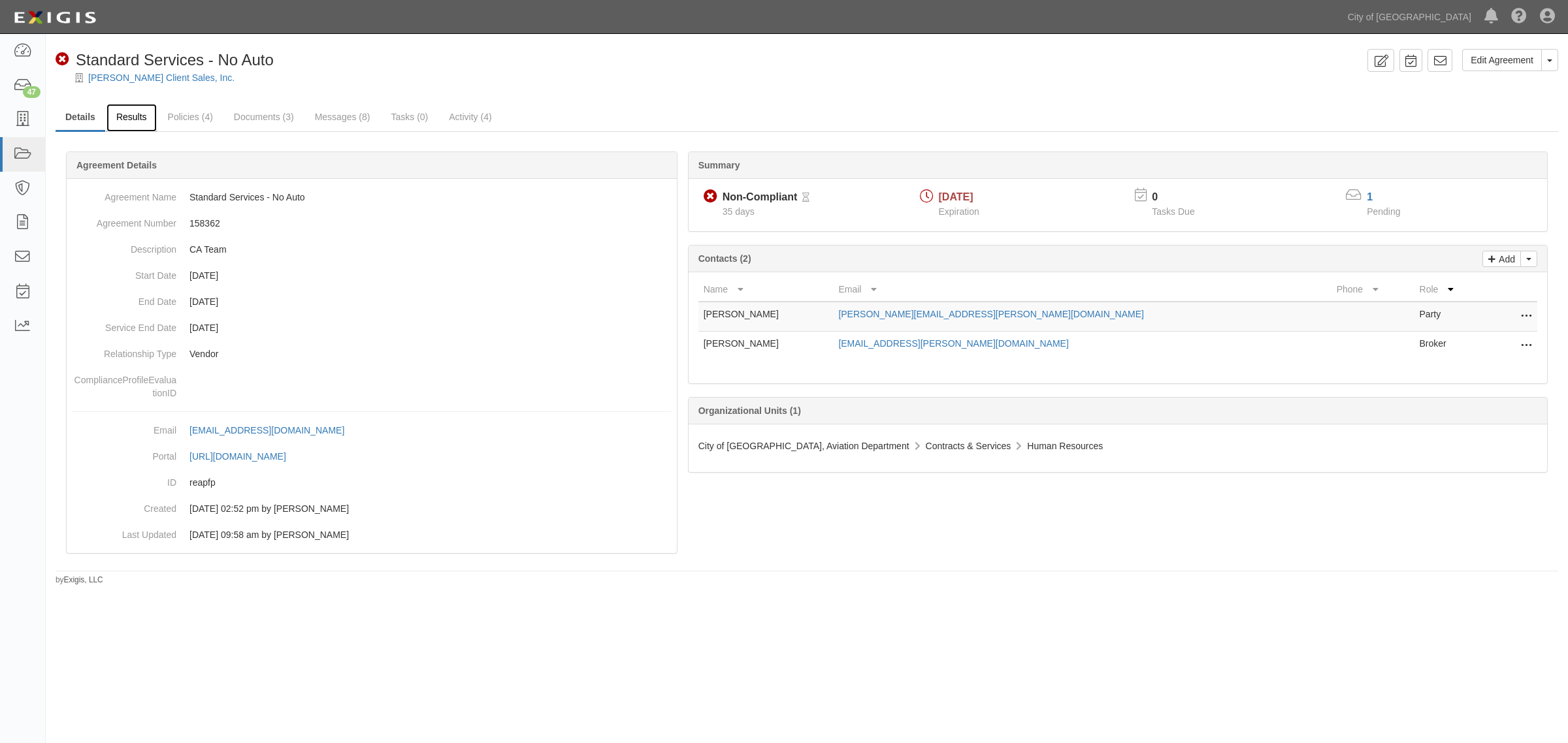
click at [141, 115] on link "Results" at bounding box center [131, 118] width 50 height 28
click at [138, 115] on link "Results" at bounding box center [131, 118] width 50 height 28
click at [129, 131] on div "Summary Non-Compliant Non-Compliant Pending Review 17 days [DATE] Expiration 0 …" at bounding box center [807, 151] width 1503 height 40
click at [130, 119] on link "Results" at bounding box center [131, 118] width 50 height 28
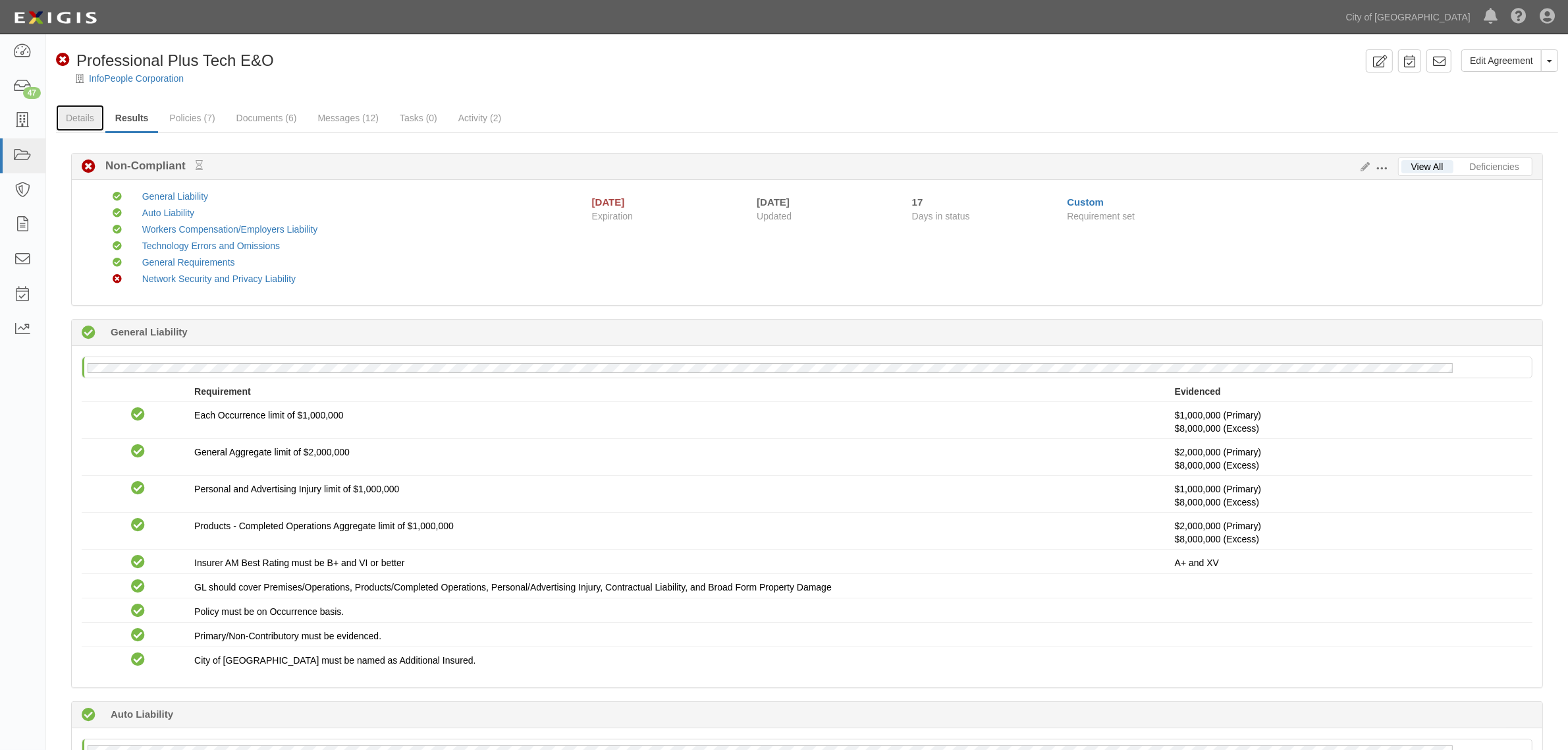
click at [81, 126] on link "Details" at bounding box center [80, 118] width 48 height 26
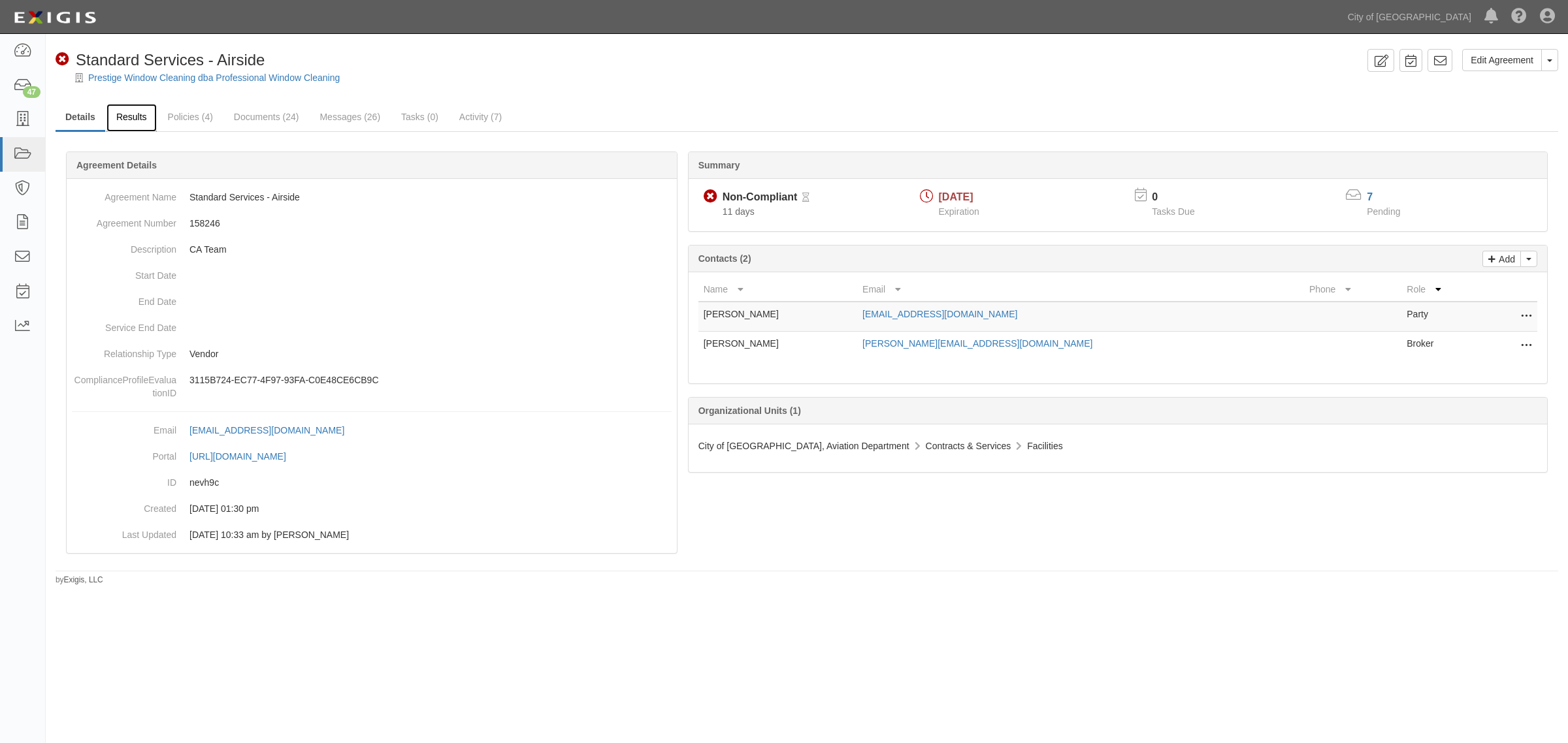
click at [130, 124] on link "Results" at bounding box center [131, 118] width 50 height 28
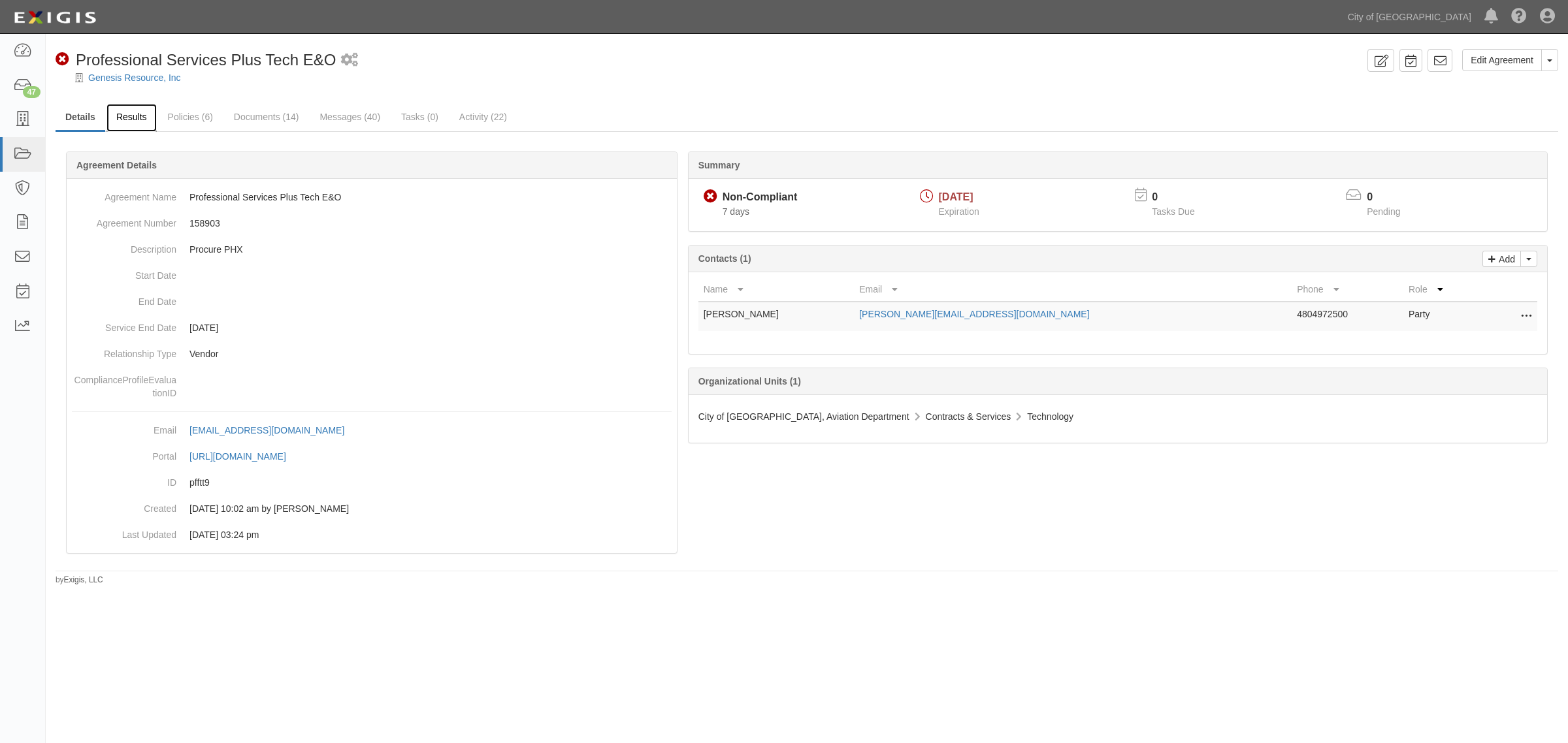
click at [138, 113] on link "Results" at bounding box center [131, 118] width 50 height 28
click at [144, 113] on link "Results" at bounding box center [131, 118] width 50 height 28
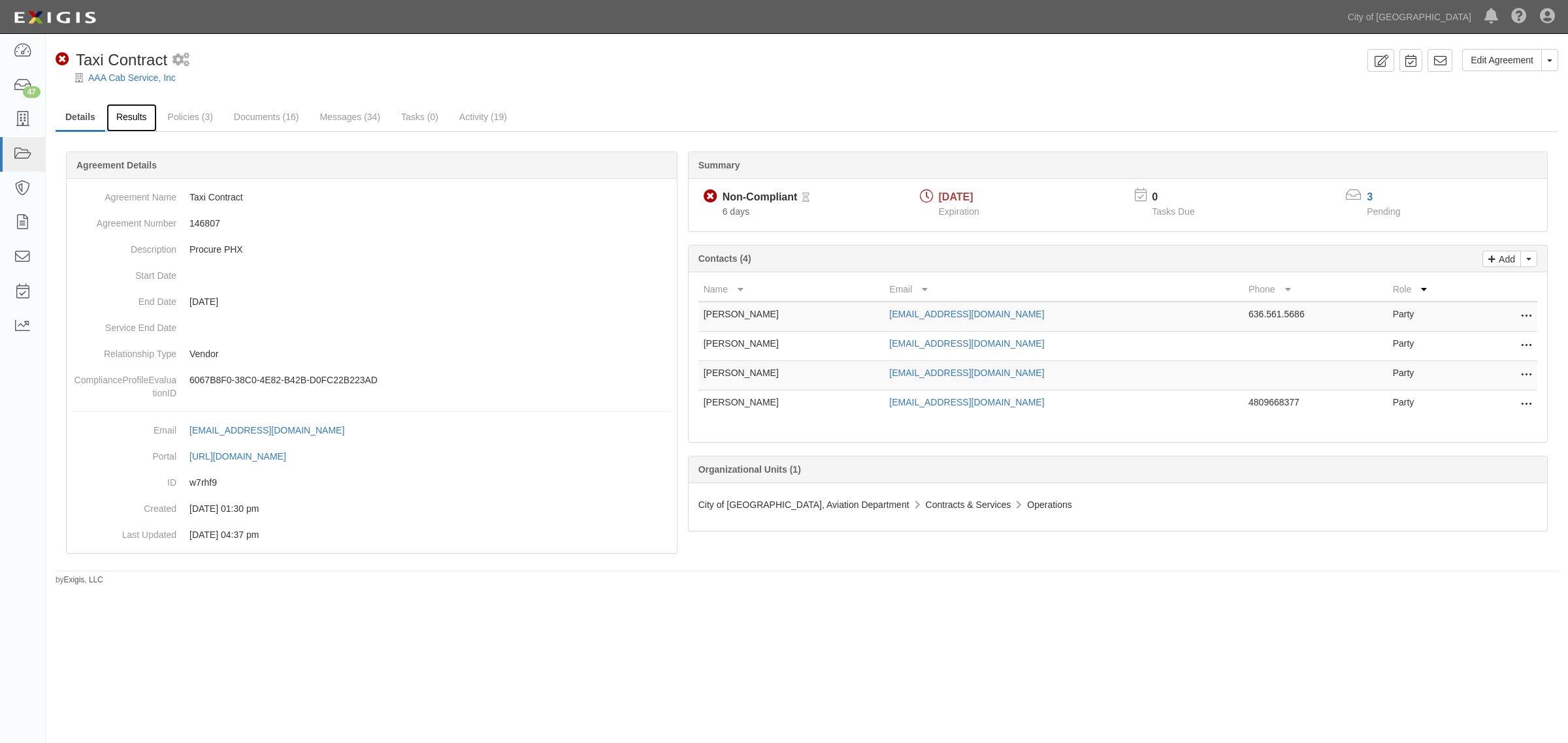
click at [139, 124] on link "Results" at bounding box center [131, 118] width 50 height 28
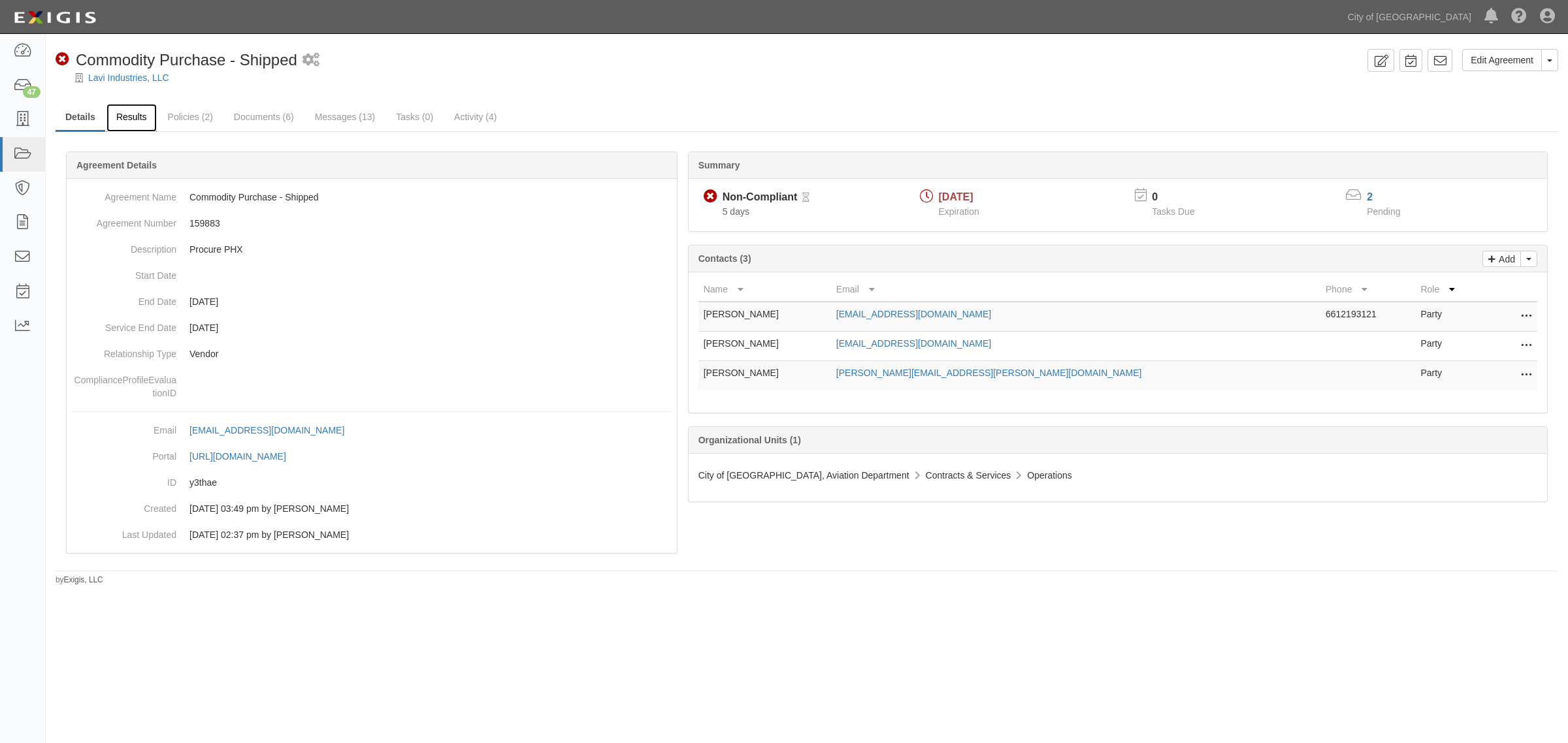
click at [138, 122] on link "Results" at bounding box center [131, 118] width 50 height 28
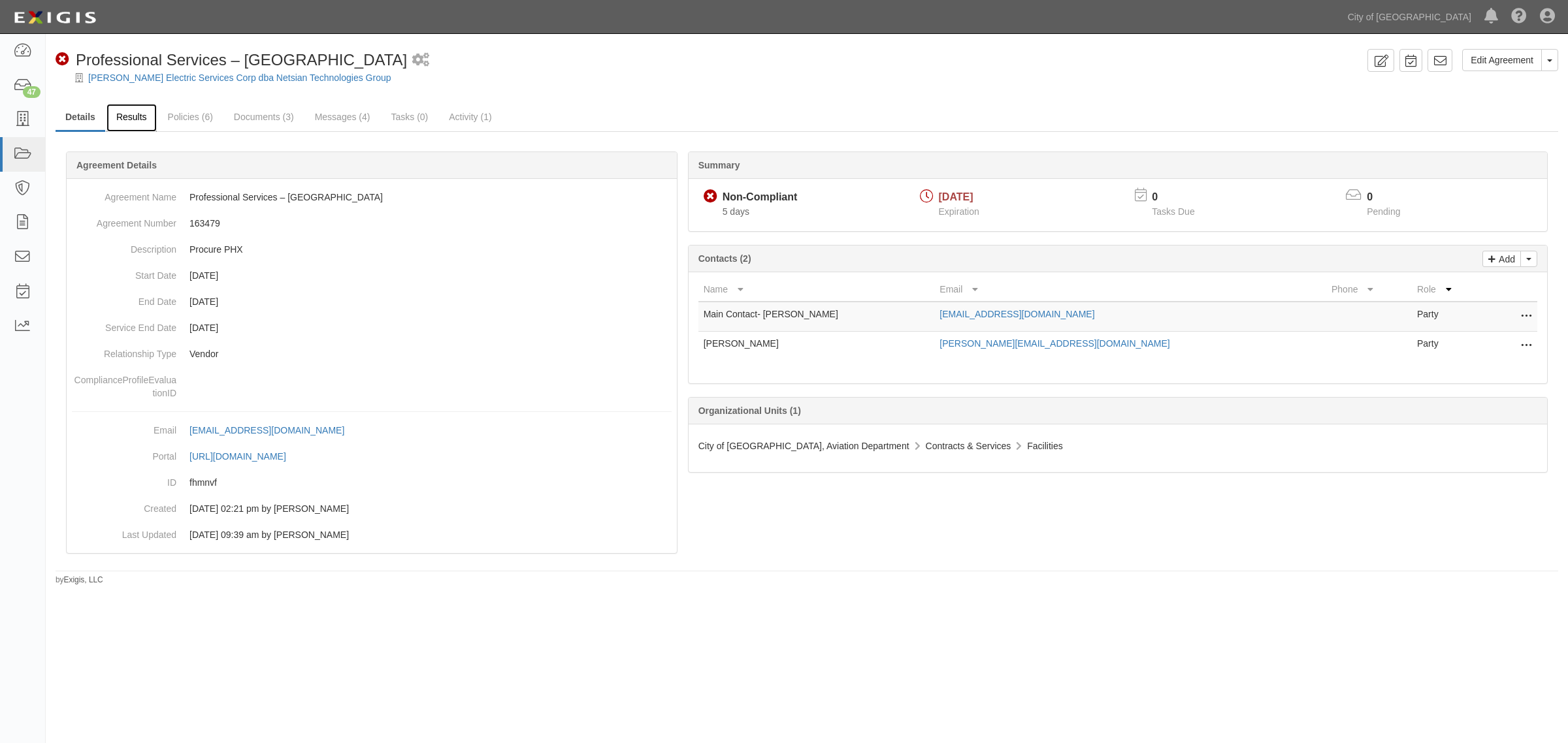
click at [121, 118] on link "Results" at bounding box center [131, 118] width 50 height 28
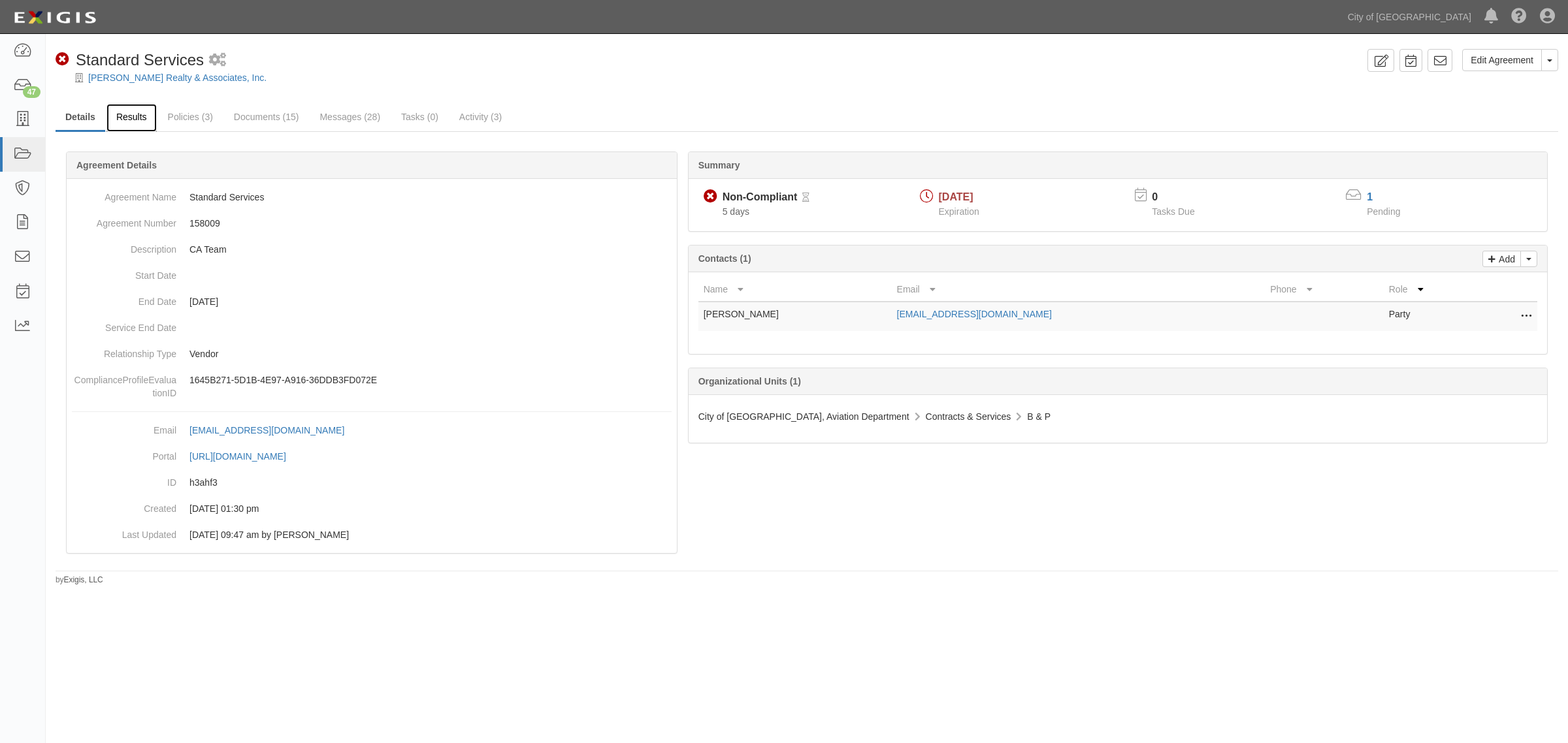
click at [120, 119] on link "Results" at bounding box center [131, 118] width 50 height 28
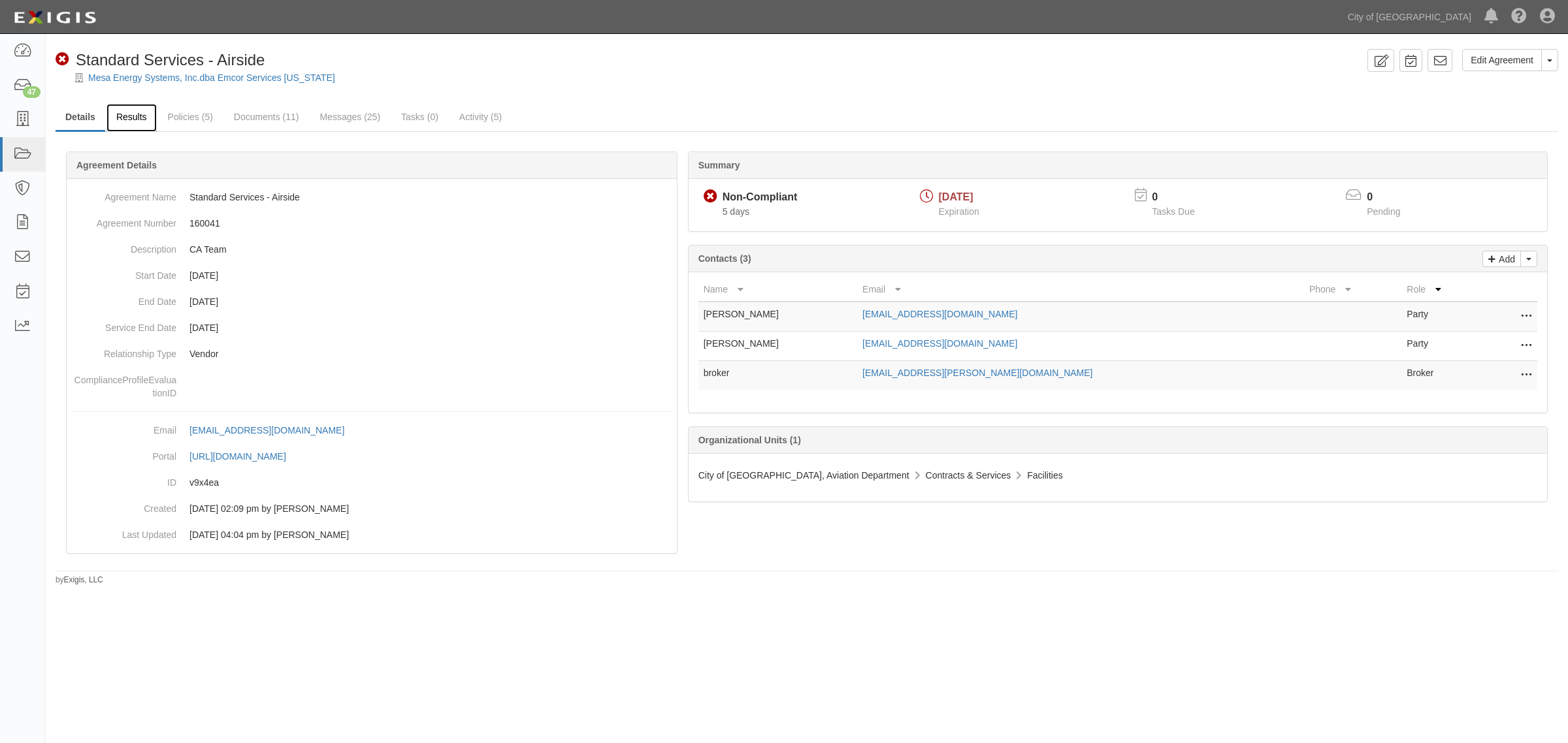
click at [135, 118] on link "Results" at bounding box center [131, 118] width 50 height 28
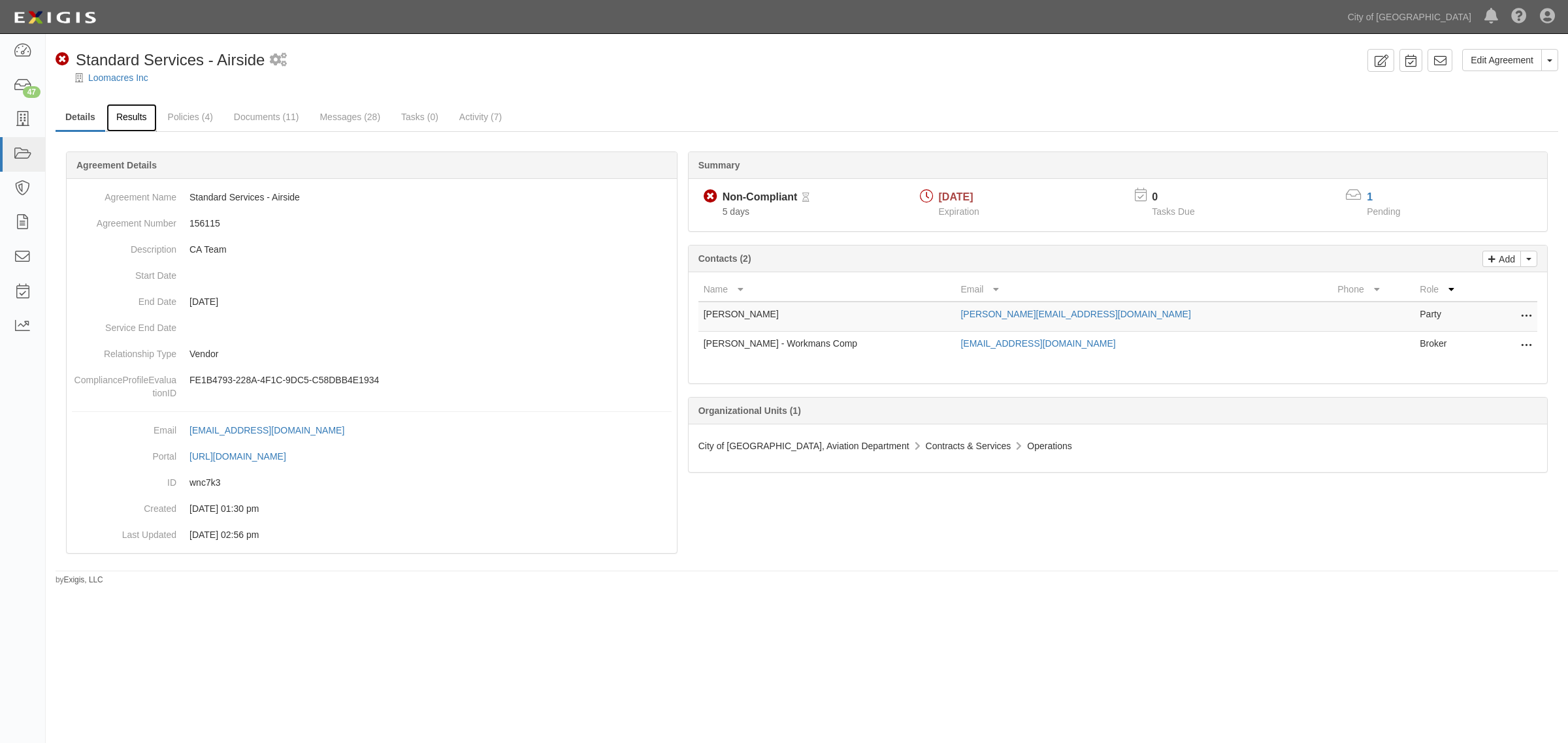
click at [135, 121] on link "Results" at bounding box center [131, 118] width 50 height 28
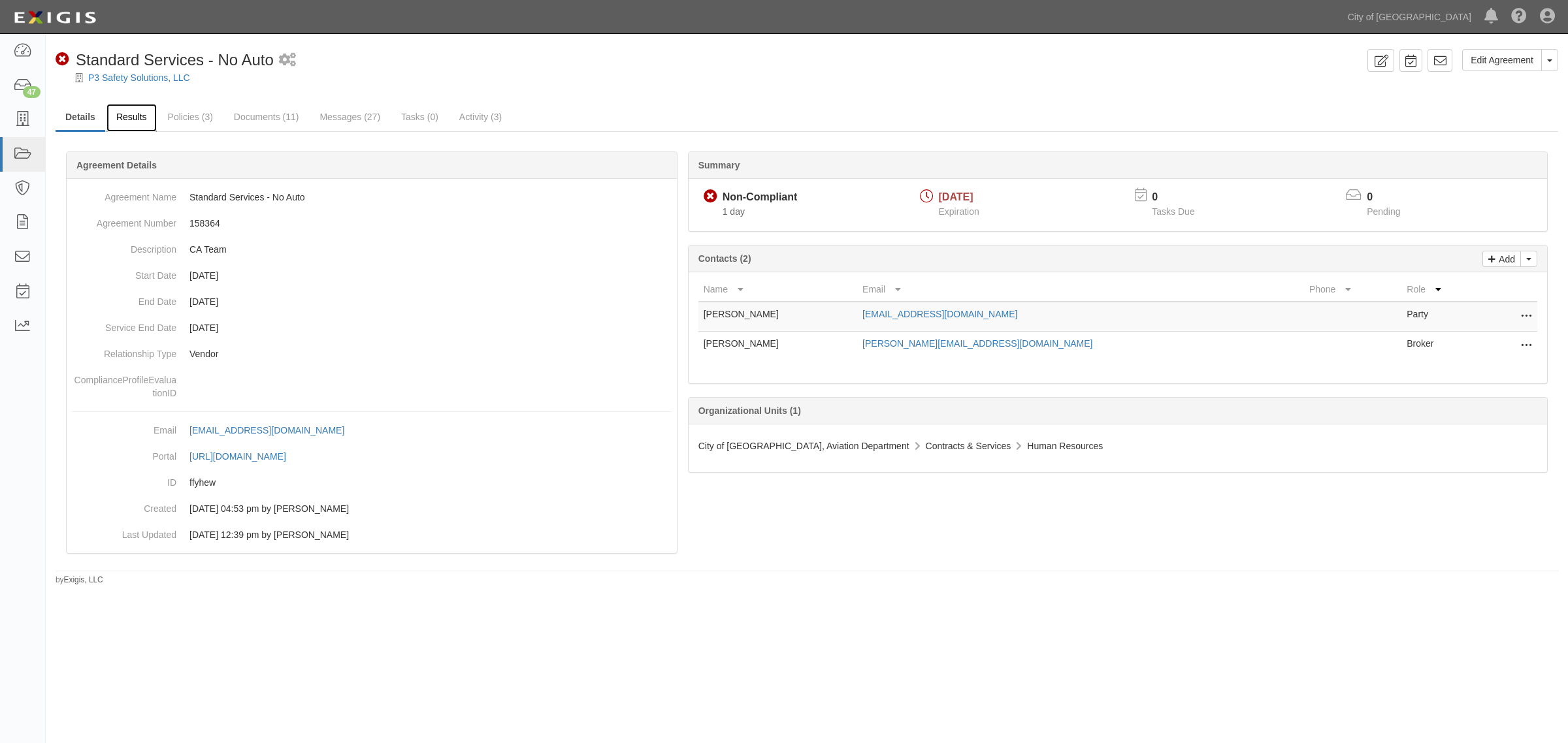
click at [128, 122] on link "Results" at bounding box center [131, 118] width 50 height 28
click at [137, 121] on link "Results" at bounding box center [131, 118] width 50 height 28
